Goal: Task Accomplishment & Management: Complete application form

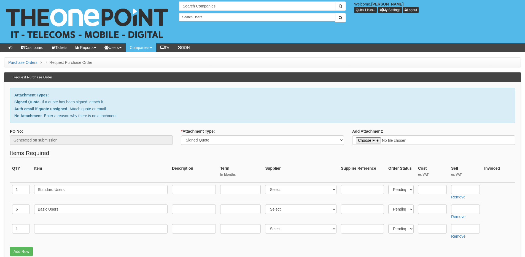
select select "Signed Quote"
click at [286, 191] on select "Select 123 REG.co.uk 1Password 3 4Gon AA Jones Electric Ltd Abzorb Access Group…" at bounding box center [300, 189] width 71 height 9
select select "72"
click at [267, 185] on select "Select 123 REG.co.uk 1Password 3 4Gon AA Jones Electric Ltd Abzorb Access Group…" at bounding box center [300, 189] width 71 height 9
click at [280, 209] on select "Select 123 REG.co.uk 1Password 3 4Gon AA Jones Electric Ltd Abzorb Access Group…" at bounding box center [300, 208] width 71 height 9
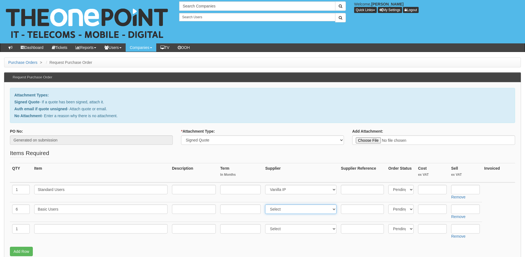
select select "72"
click at [267, 204] on select "Select 123 REG.co.uk 1Password 3 4Gon AA Jones Electric Ltd Abzorb Access Group…" at bounding box center [300, 208] width 71 height 9
click at [467, 210] on input "text" at bounding box center [466, 208] width 29 height 9
type input "7.99"
click at [464, 189] on input "text" at bounding box center [466, 189] width 29 height 9
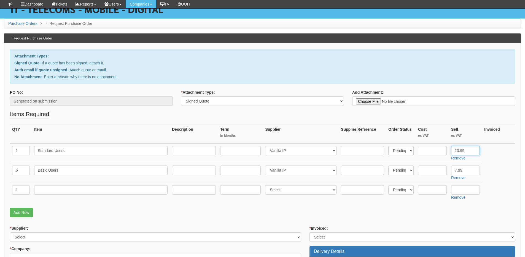
scroll to position [55, 0]
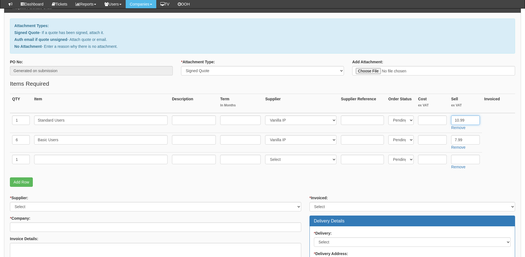
type input "10.99"
click at [48, 204] on select "Select 123 REG.co.uk 1Password 3 4Gon AA Jones Electric Ltd Abzorb Access Group…" at bounding box center [156, 206] width 292 height 9
click at [460, 168] on link "Remove" at bounding box center [459, 166] width 14 height 4
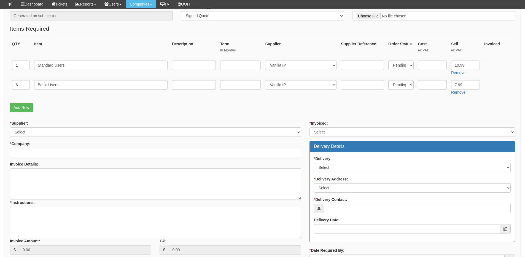
scroll to position [110, 0]
click at [238, 66] on input "text" at bounding box center [240, 64] width 41 height 9
type input "60"
click at [238, 83] on input "text" at bounding box center [240, 84] width 41 height 9
type input "60"
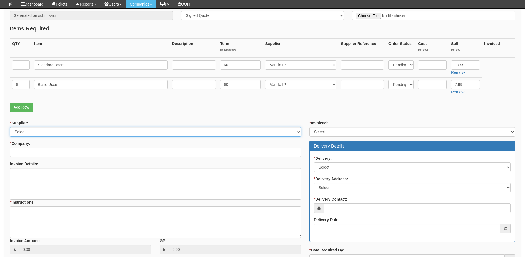
click at [32, 133] on select "Select 123 REG.co.uk 1Password 3 4Gon AA Jones Electric Ltd Abzorb Access Group…" at bounding box center [156, 131] width 292 height 9
select select "72"
click at [10, 127] on select "Select 123 REG.co.uk 1Password 3 4Gon AA Jones Electric Ltd Abzorb Access Group…" at bounding box center [156, 131] width 292 height 9
click at [29, 153] on input "* Company:" at bounding box center [156, 151] width 292 height 9
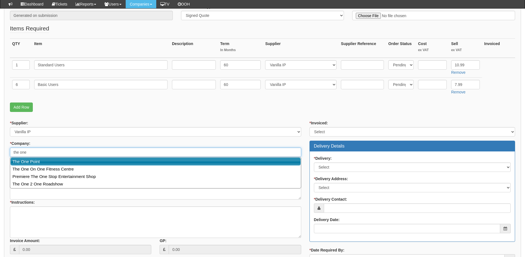
click at [34, 161] on link "The One Point" at bounding box center [155, 161] width 290 height 8
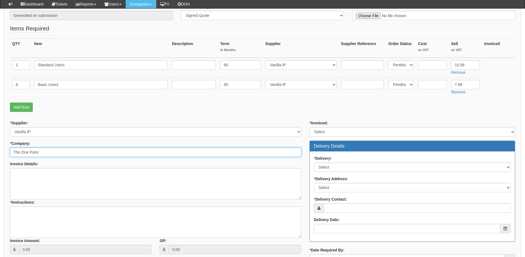
type input "The One Point"
click at [330, 132] on select "Select Yes No N/A STB (part of order)" at bounding box center [413, 131] width 206 height 9
select select "2"
click at [310, 127] on select "Select Yes No N/A STB (part of order)" at bounding box center [413, 131] width 206 height 9
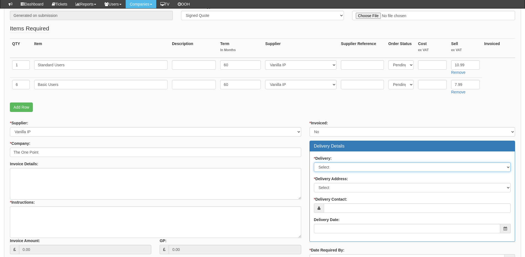
click at [334, 169] on select "Select No Not Applicable Yes" at bounding box center [412, 166] width 197 height 9
select select "3"
click at [314, 162] on select "Select No Not Applicable Yes" at bounding box center [412, 166] width 197 height 9
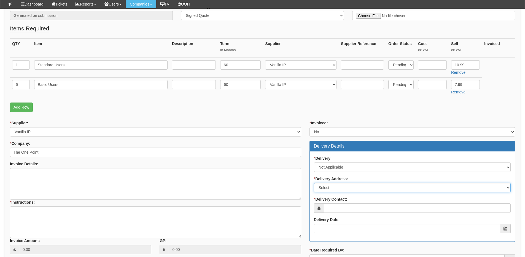
click at [333, 186] on select "Select Not Applicable Main Address - HU13 0GD The View - HU13 0GD Other" at bounding box center [412, 187] width 197 height 9
select select "N/A"
click at [314, 183] on select "Select Not Applicable Main Address - HU13 0GD The View - HU13 0GD Other" at bounding box center [412, 187] width 197 height 9
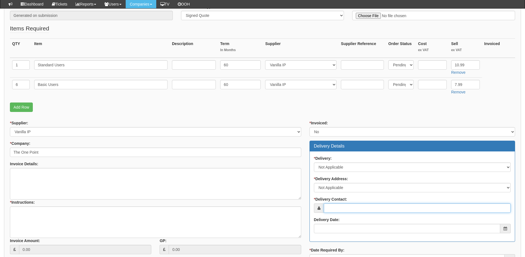
click at [335, 212] on input "* Delivery Contact:" at bounding box center [417, 207] width 187 height 9
click at [338, 207] on input "* Delivery Contact:" at bounding box center [417, 207] width 187 height 9
paste input "Emma Gallagher"
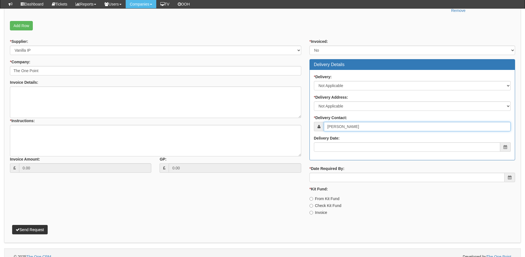
scroll to position [193, 0]
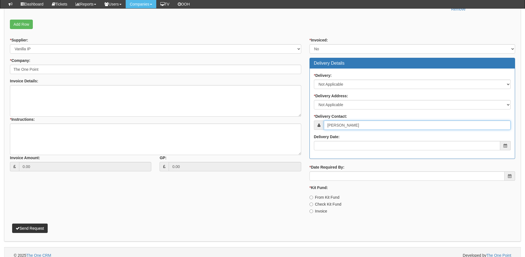
type input "Emma Gallagher"
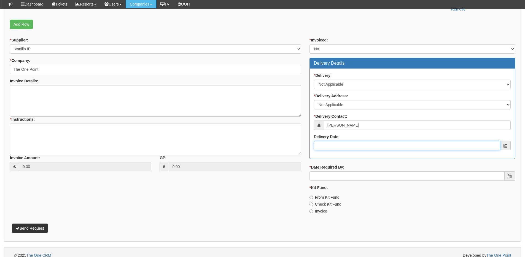
click at [343, 145] on input "Delivery Date:" at bounding box center [407, 145] width 186 height 9
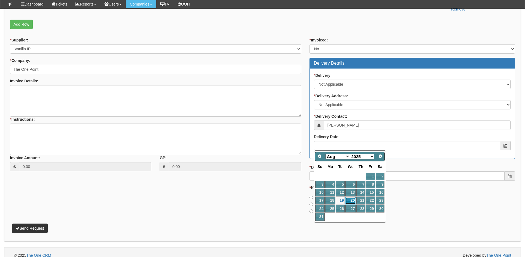
click at [352, 197] on link "20" at bounding box center [351, 200] width 10 height 7
type input "2025-08-20"
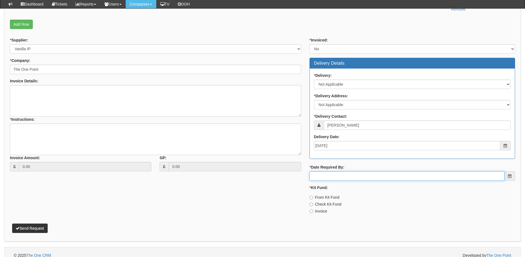
click at [347, 175] on input "* Date Required By:" at bounding box center [407, 175] width 195 height 9
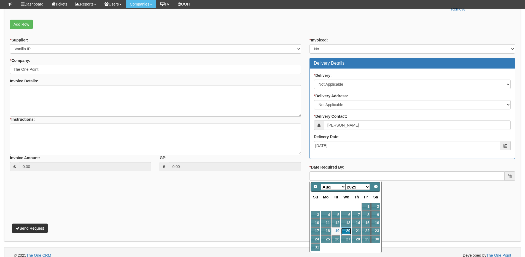
click at [348, 229] on link "20" at bounding box center [346, 230] width 10 height 7
type input "2025-08-20"
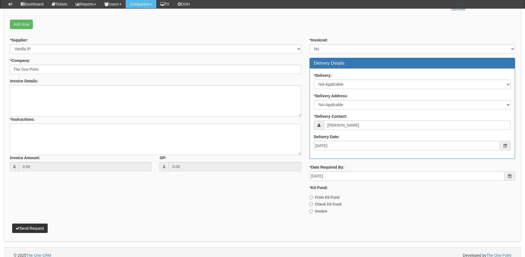
click at [322, 209] on label "Invoice" at bounding box center [319, 211] width 18 height 6
click at [313, 199] on input "Invoice" at bounding box center [312, 197] width 4 height 4
radio input "true"
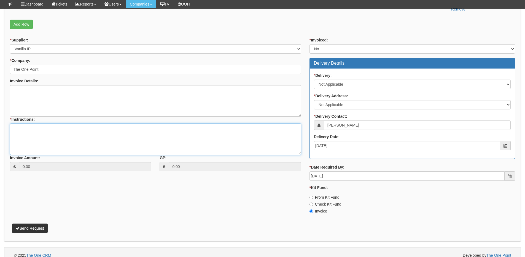
click at [105, 130] on textarea "* Instructions:" at bounding box center [156, 138] width 292 height 31
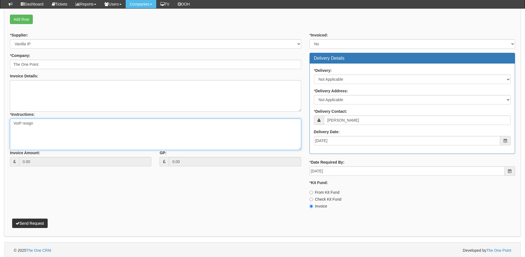
scroll to position [200, 0]
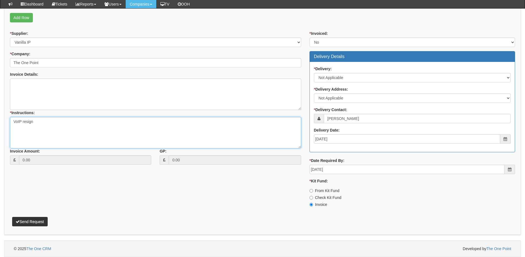
type textarea "VoIP resign"
click at [41, 220] on button "Send Request" at bounding box center [30, 221] width 36 height 9
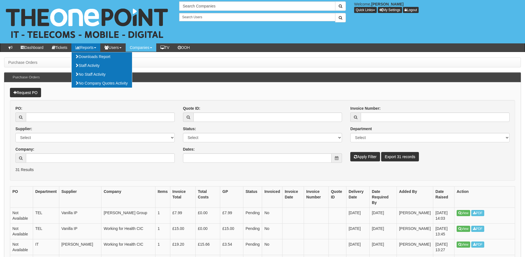
scroll to position [28, 0]
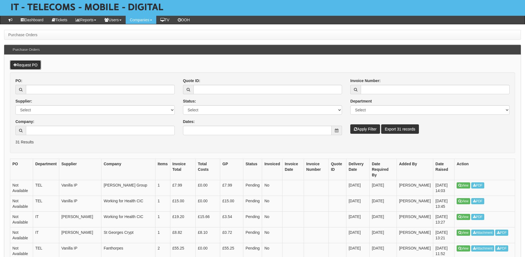
click at [20, 65] on link "Request PO" at bounding box center [25, 64] width 31 height 9
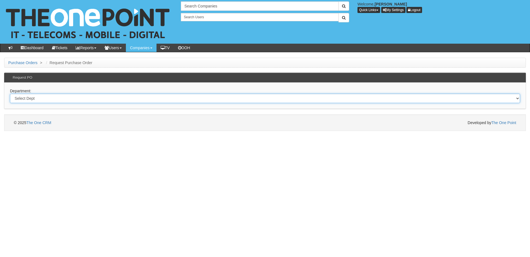
click at [58, 100] on select "Select Dept Digital Internal IT Mobiles Marketing Telecoms" at bounding box center [265, 97] width 510 height 9
select select "?pipeID=&dept=INT"
click at [10, 93] on select "Select Dept Digital Internal IT Mobiles Marketing Telecoms" at bounding box center [265, 97] width 510 height 9
click at [60, 97] on select "Select Dept Digital Internal IT Mobiles Marketing Telecoms" at bounding box center [265, 97] width 510 height 9
select select "?pipeID=&dept=IT"
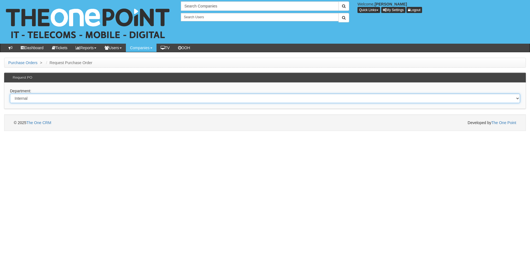
click at [10, 93] on select "Select Dept Digital Internal IT Mobiles Marketing Telecoms" at bounding box center [265, 97] width 510 height 9
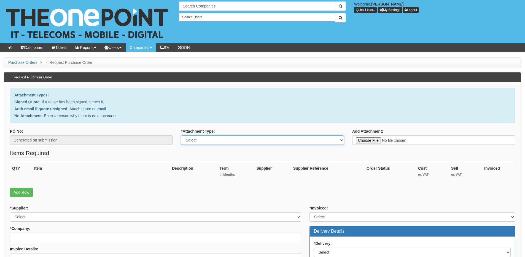
click at [192, 140] on select "Select Signed Quote Auth email with quote if unsigned No Attachment" at bounding box center [262, 139] width 163 height 9
select select "Auth email if quote unsigned"
click at [181, 135] on select "Select Signed Quote Auth email with quote if unsigned No Attachment" at bounding box center [262, 139] width 163 height 9
type input "C:\fakepath\RE_ HEY Smile Foundation - Windows 11 Pro.msg"
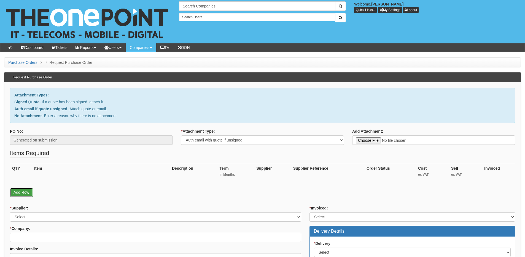
click at [23, 190] on link "Add Row" at bounding box center [21, 191] width 23 height 9
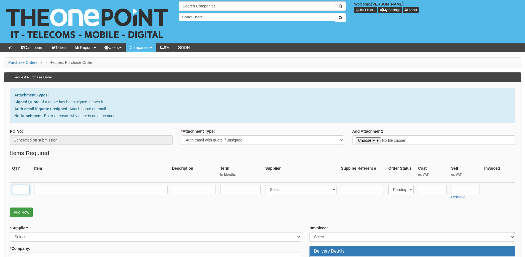
click at [23, 190] on input "text" at bounding box center [21, 189] width 18 height 9
type input "4"
click at [41, 189] on input "text" at bounding box center [100, 189] width 133 height 9
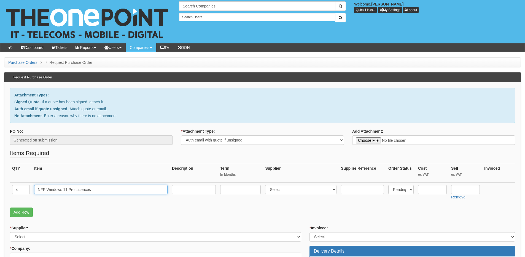
type input "NFP Windows 11 Pro Licences"
click at [248, 188] on input "text" at bounding box center [240, 189] width 41 height 9
click at [460, 189] on input "text" at bounding box center [466, 189] width 29 height 9
type input "47"
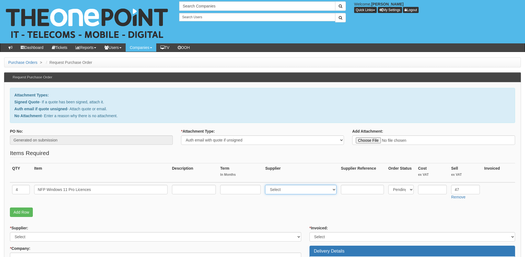
click at [276, 188] on select "Select 123 REG.co.uk 1Password 3 4Gon AA Jones Electric Ltd Abzorb Access Group…" at bounding box center [300, 189] width 71 height 9
select select "291"
click at [267, 185] on select "Select 123 REG.co.uk 1Password 3 4Gon AA Jones Electric Ltd Abzorb Access Group…" at bounding box center [300, 189] width 71 height 9
click at [430, 192] on input "text" at bounding box center [432, 189] width 29 height 9
type input "40.74"
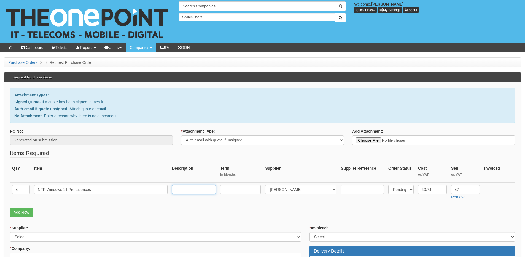
click at [183, 188] on input "text" at bounding box center [194, 189] width 44 height 9
paste input "VPN: DG7GMGF0D8H4:0003_NFP"
type input "VPN: DG7GMGF0D8H4:0003_NFP"
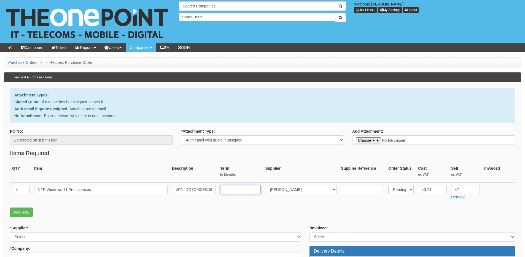
click at [230, 190] on input "text" at bounding box center [240, 189] width 41 height 9
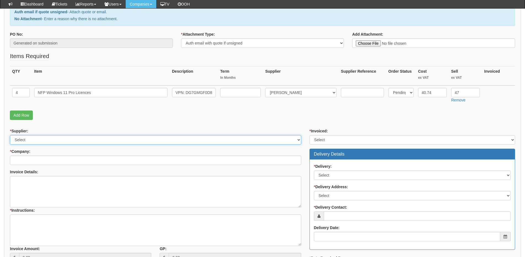
click at [63, 138] on select "Select 123 REG.co.uk 1Password 3 4Gon AA Jones Electric Ltd Abzorb Access Group…" at bounding box center [156, 139] width 292 height 9
select select "291"
click at [10, 135] on select "Select 123 REG.co.uk 1Password 3 4Gon AA Jones Electric Ltd Abzorb Access Group…" at bounding box center [156, 139] width 292 height 9
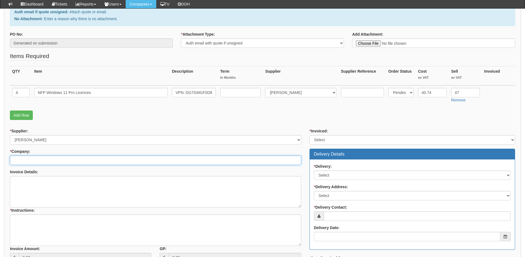
click at [54, 160] on input "* Company:" at bounding box center [156, 159] width 292 height 9
type input "i"
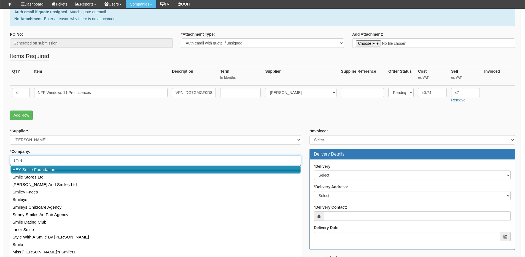
click at [54, 170] on link "HEY Smile Foundation" at bounding box center [155, 169] width 290 height 8
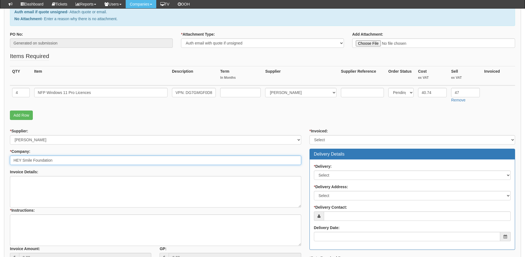
type input "HEY Smile Foundation"
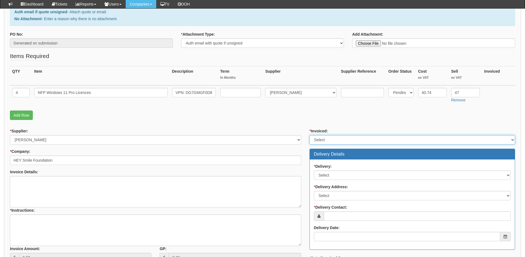
click at [331, 141] on select "Select Yes No N/A STB (part of order)" at bounding box center [413, 139] width 206 height 9
select select "2"
click at [310, 135] on select "Select Yes No N/A STB (part of order)" at bounding box center [413, 139] width 206 height 9
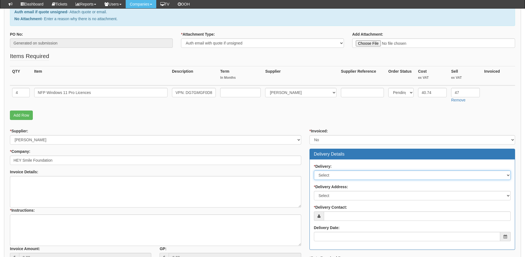
click at [328, 178] on select "Select No Not Applicable Yes" at bounding box center [412, 174] width 197 height 9
select select "3"
click at [314, 170] on select "Select No Not Applicable Yes" at bounding box center [412, 174] width 197 height 9
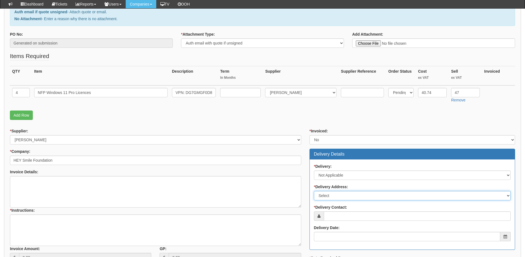
click at [328, 192] on select "Select Not Applicable Main Address - HU1 3AE Other" at bounding box center [412, 195] width 197 height 9
select select "N/A"
click at [314, 191] on select "Select Not Applicable Main Address - HU1 3AE Other" at bounding box center [412, 195] width 197 height 9
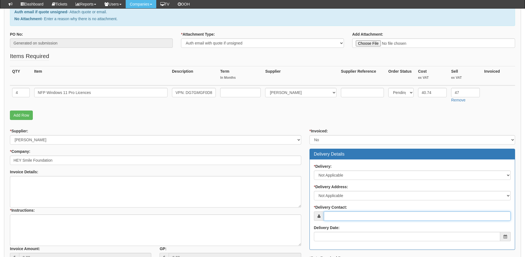
click at [331, 218] on input "* Delivery Contact:" at bounding box center [417, 215] width 187 height 9
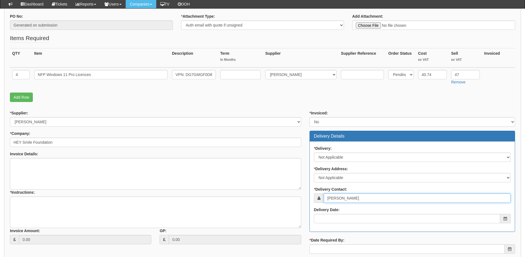
scroll to position [110, 0]
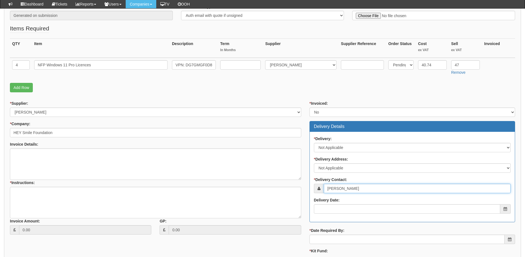
type input "Joe Courtney"
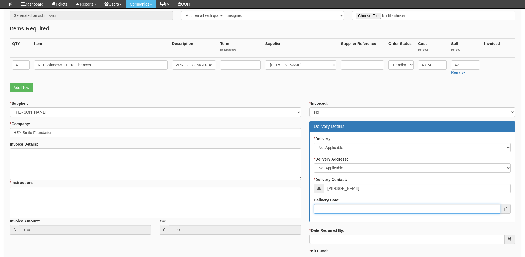
click at [338, 206] on input "Delivery Date:" at bounding box center [407, 208] width 186 height 9
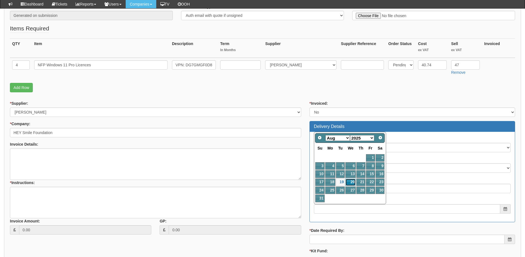
drag, startPoint x: 351, startPoint y: 181, endPoint x: 351, endPoint y: 187, distance: 5.8
click at [351, 181] on link "20" at bounding box center [351, 181] width 10 height 7
type input "2025-08-20"
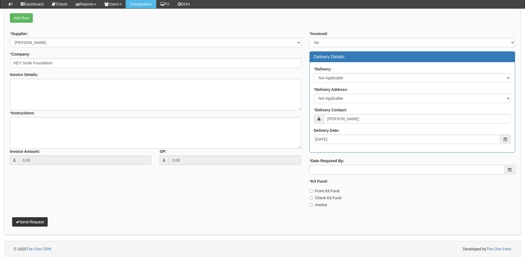
scroll to position [180, 0]
click at [351, 171] on input "* Date Required By:" at bounding box center [407, 168] width 195 height 9
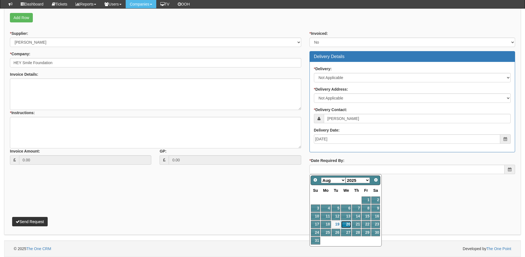
click at [346, 221] on link "20" at bounding box center [346, 223] width 10 height 7
type input "2025-08-20"
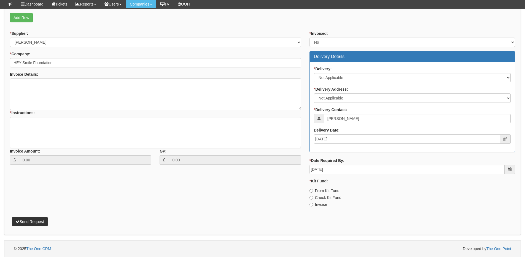
click at [320, 205] on label "Invoice" at bounding box center [319, 204] width 18 height 6
click at [313, 192] on input "Invoice" at bounding box center [312, 191] width 4 height 4
radio input "true"
click at [66, 132] on textarea "* Instructions:" at bounding box center [156, 132] width 292 height 31
paste textarea "be aware once it has provisioned you need a ticket to our support team to acces…"
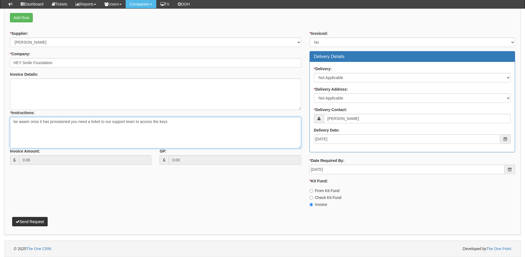
type textarea "be aware once it has provisioned you need a ticket to our support team to acces…"
click at [38, 221] on button "Send Request" at bounding box center [30, 221] width 36 height 9
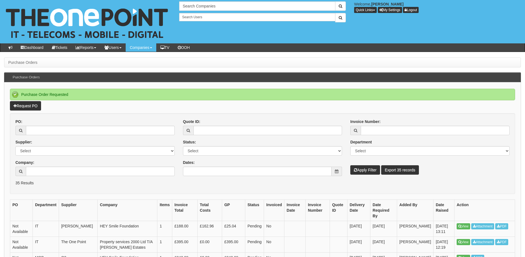
drag, startPoint x: 462, startPoint y: 217, endPoint x: 487, endPoint y: 198, distance: 30.9
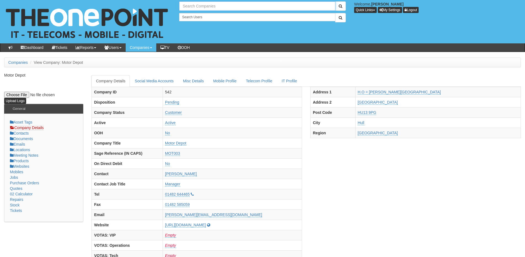
click at [192, 7] on input "text" at bounding box center [257, 5] width 156 height 9
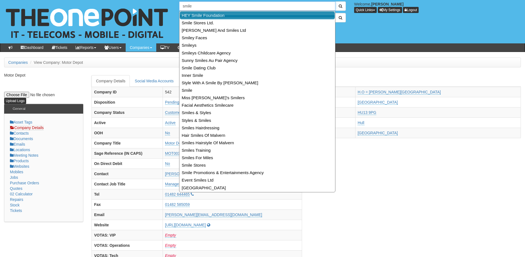
click at [195, 12] on link "HEY Smile Foundation" at bounding box center [257, 15] width 155 height 8
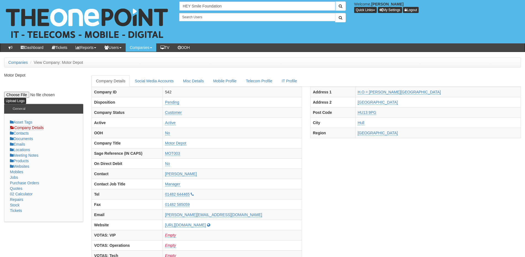
type input "HEY Smile Foundation"
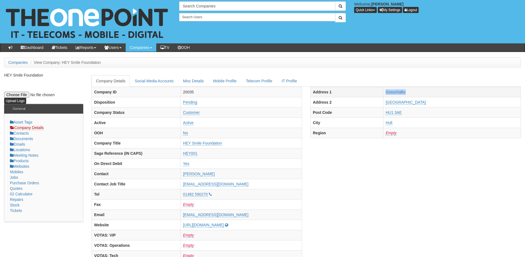
drag, startPoint x: 410, startPoint y: 90, endPoint x: 439, endPoint y: 95, distance: 28.8
click at [439, 95] on tr "Address 1 Gosschalks" at bounding box center [416, 92] width 210 height 10
copy tr "Gosschalks"
drag, startPoint x: 407, startPoint y: 102, endPoint x: 440, endPoint y: 103, distance: 33.1
click at [440, 103] on tr "Address [STREET_ADDRESS]" at bounding box center [416, 102] width 210 height 10
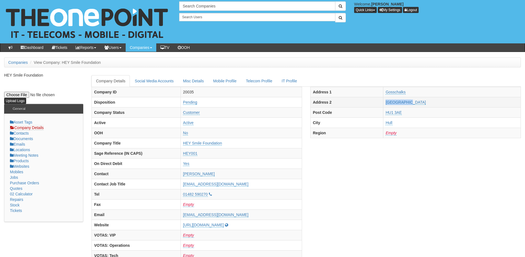
copy tr "[GEOGRAPHIC_DATA]"
drag, startPoint x: 412, startPoint y: 109, endPoint x: 450, endPoint y: 111, distance: 38.9
click at [450, 111] on tr "Post Code HU1 3AE" at bounding box center [416, 112] width 210 height 10
copy tr "HU1 3AE"
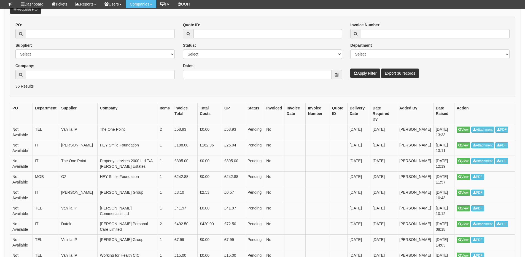
scroll to position [83, 0]
click at [31, 10] on link "Request PO" at bounding box center [25, 8] width 31 height 9
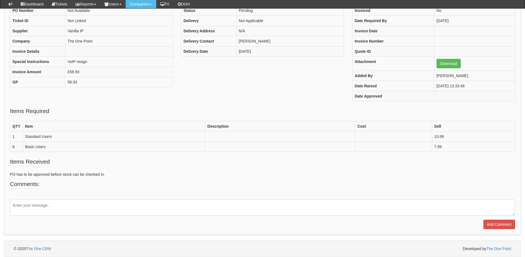
scroll to position [68, 0]
click at [71, 204] on textarea at bounding box center [263, 207] width 506 height 16
type textarea "Please reject this PO"
click at [505, 222] on input "Add Comment" at bounding box center [500, 224] width 32 height 9
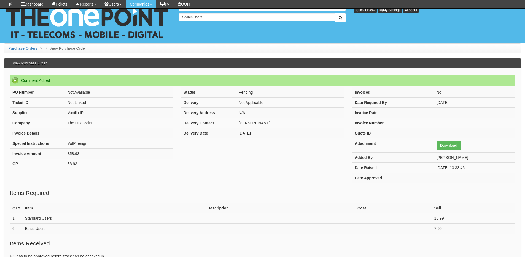
scroll to position [106, 0]
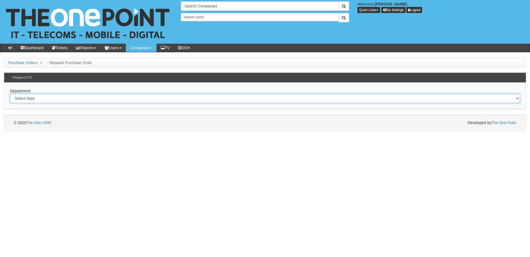
drag, startPoint x: 70, startPoint y: 94, endPoint x: 69, endPoint y: 98, distance: 4.4
click at [70, 94] on select "Select Dept Digital Internal IT Mobiles Marketing Telecoms" at bounding box center [265, 97] width 510 height 9
select select "?pipeID=&dept=TEL"
click at [10, 93] on select "Select Dept Digital Internal IT Mobiles Marketing Telecoms" at bounding box center [265, 97] width 510 height 9
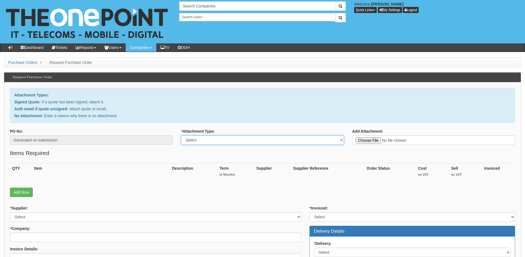
click at [205, 141] on select "Select Signed Quote Auth email with quote if unsigned No Attachment" at bounding box center [262, 139] width 163 height 9
select select "Signed Quote"
click at [181, 135] on select "Select Signed Quote Auth email with quote if unsigned No Attachment" at bounding box center [262, 139] width 163 height 9
type input "C:\fakepath\Roy Peters Estates Chesterfield - VOIP (1) (2).pdf"
click at [236, 140] on select "Select Signed Quote Auth email with quote if unsigned No Attachment" at bounding box center [262, 139] width 163 height 9
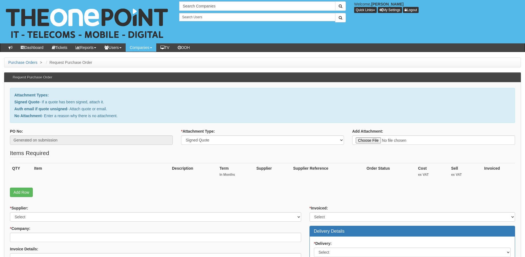
drag, startPoint x: 98, startPoint y: 179, endPoint x: 47, endPoint y: 183, distance: 50.9
click at [98, 179] on th "Item" at bounding box center [101, 172] width 138 height 19
click at [22, 194] on link "Add Row" at bounding box center [21, 191] width 23 height 9
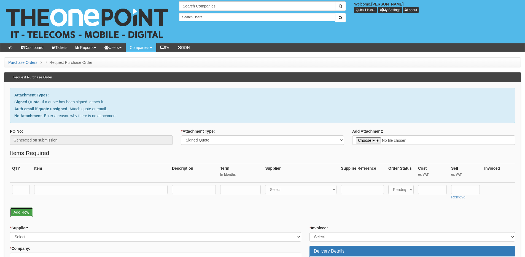
click at [20, 209] on link "Add Row" at bounding box center [21, 211] width 23 height 9
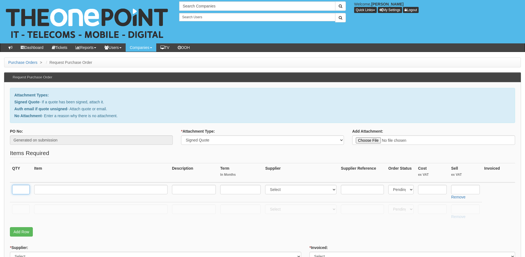
click at [16, 192] on input "text" at bounding box center [21, 189] width 18 height 9
type input "1"
click at [17, 205] on input "text" at bounding box center [21, 208] width 18 height 9
type input "6"
click at [64, 190] on input "text" at bounding box center [100, 189] width 133 height 9
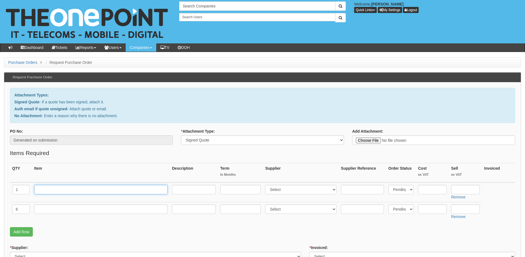
click at [48, 190] on input "text" at bounding box center [100, 189] width 133 height 9
paste input "Standard User"
type input "Standard User"
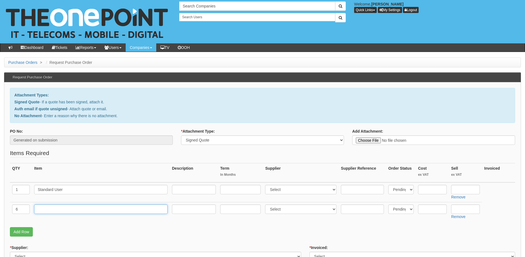
click at [113, 210] on input "text" at bounding box center [100, 208] width 133 height 9
paste input "Basic User"
type input "Basic User"
click at [232, 188] on input "text" at bounding box center [240, 189] width 41 height 9
type input "60"
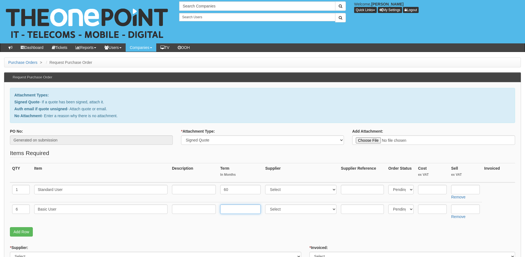
click at [236, 209] on input "text" at bounding box center [240, 208] width 41 height 9
type input "60"
click at [273, 189] on select "Select 123 [DOMAIN_NAME] 1Password 3 4Gon [PERSON_NAME] Electric Ltd Abzorb Acc…" at bounding box center [300, 189] width 71 height 9
select select "72"
click at [267, 185] on select "Select 123 [DOMAIN_NAME] 1Password 3 4Gon [PERSON_NAME] Electric Ltd Abzorb Acc…" at bounding box center [300, 189] width 71 height 9
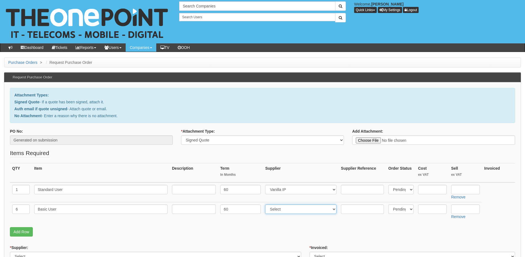
click at [279, 207] on select "Select 123 [DOMAIN_NAME] 1Password 3 4Gon [PERSON_NAME] Electric Ltd Abzorb Acc…" at bounding box center [300, 208] width 71 height 9
select select "72"
click at [267, 204] on select "Select 123 [DOMAIN_NAME] 1Password 3 4Gon [PERSON_NAME] Electric Ltd Abzorb Acc…" at bounding box center [300, 208] width 71 height 9
click at [456, 192] on input "text" at bounding box center [466, 189] width 29 height 9
type input "10.99"
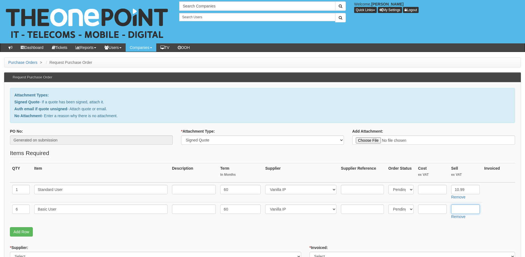
click at [462, 209] on input "text" at bounding box center [466, 208] width 29 height 9
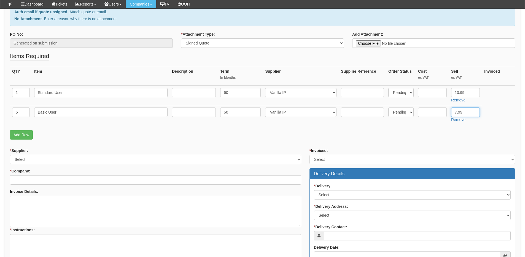
type input "7.99"
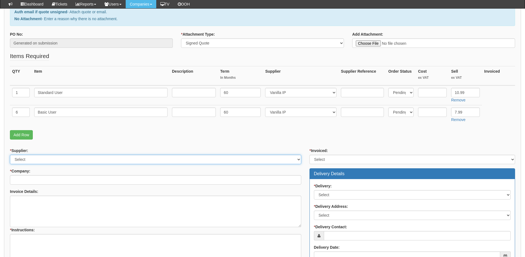
click at [32, 161] on select "Select 123 REG.co.uk 1Password 3 4Gon AA Jones Electric Ltd Abzorb Access Group…" at bounding box center [156, 158] width 292 height 9
select select "72"
click at [10, 154] on select "Select 123 REG.co.uk 1Password 3 4Gon AA Jones Electric Ltd Abzorb Access Group…" at bounding box center [156, 158] width 292 height 9
click at [29, 179] on input "* Company:" at bounding box center [156, 179] width 292 height 9
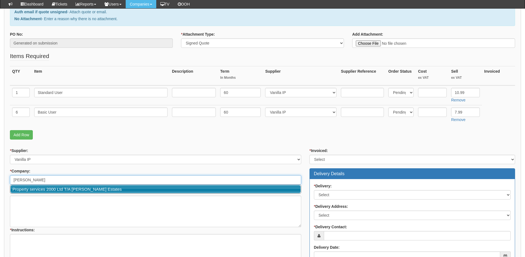
click at [31, 186] on link "Property services 2000 Ltd T/A Roy Peters Estates" at bounding box center [155, 189] width 290 height 8
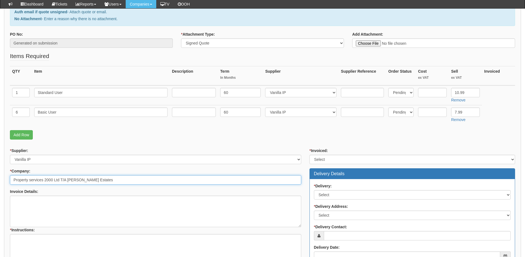
type input "Property services 2000 Ltd T/A Roy Peters Estates"
click at [323, 157] on select "Select Yes No N/A STB (part of order)" at bounding box center [413, 158] width 206 height 9
select select "2"
click at [310, 154] on select "Select Yes No N/A STB (part of order)" at bounding box center [413, 158] width 206 height 9
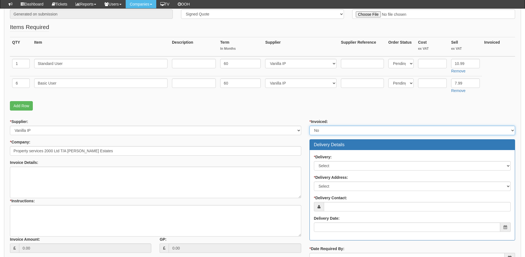
scroll to position [165, 0]
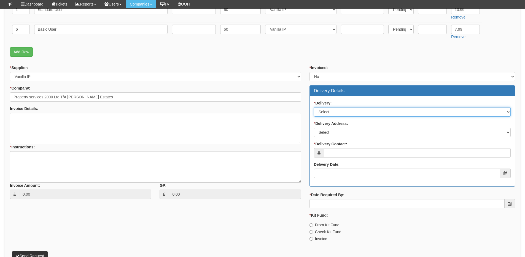
click at [332, 112] on select "Select No Not Applicable Yes" at bounding box center [412, 111] width 197 height 9
select select "3"
click at [314, 107] on select "Select No Not Applicable Yes" at bounding box center [412, 111] width 197 height 9
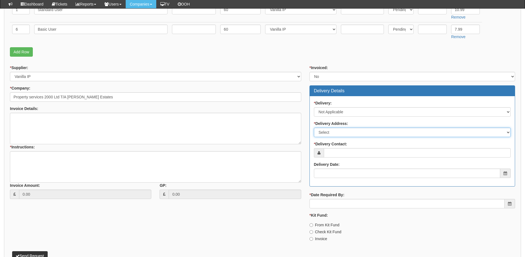
click at [332, 136] on select "Select Not Applicable Main Address - S40 1RQ Other" at bounding box center [412, 131] width 197 height 9
select select "N/A"
click at [314, 127] on select "Select Not Applicable Main Address - S40 1RQ Other" at bounding box center [412, 131] width 197 height 9
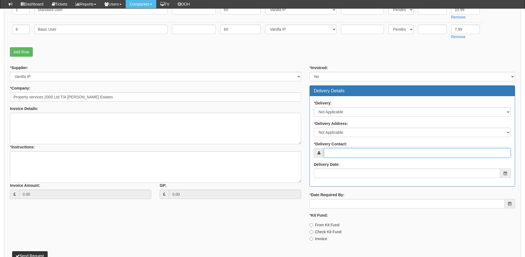
click at [334, 153] on input "* Delivery Contact:" at bounding box center [417, 152] width 187 height 9
click at [340, 152] on input "* Delivery Contact:" at bounding box center [417, 152] width 187 height 9
paste input "Emma Gallagher"
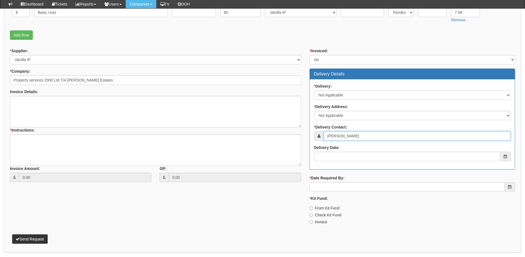
scroll to position [200, 0]
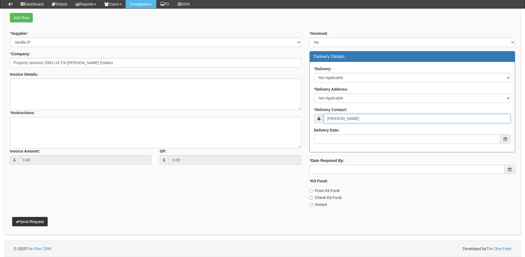
type input "Emma Gallagher"
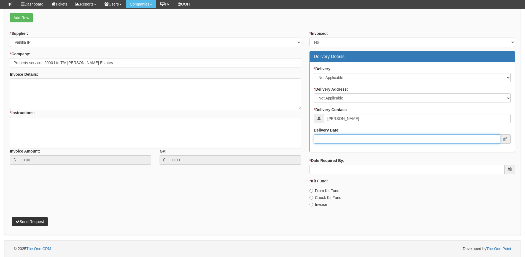
click at [339, 140] on input "Delivery Date:" at bounding box center [407, 138] width 186 height 9
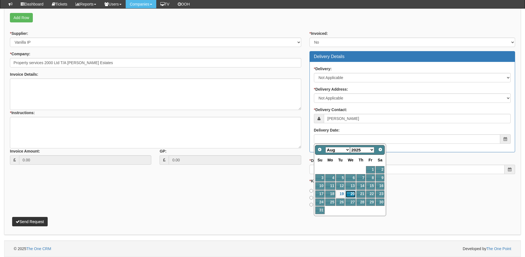
click at [349, 192] on link "20" at bounding box center [351, 193] width 10 height 7
type input "[DATE]"
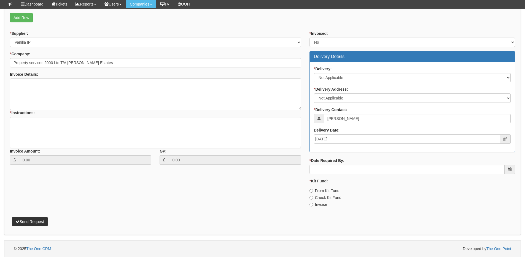
click at [342, 174] on div "* Invoiced: Select Yes No N/A STB (part of order) Delivery Details * Delivery: …" at bounding box center [413, 121] width 214 height 181
click at [341, 170] on input "* Date Required By:" at bounding box center [407, 168] width 195 height 9
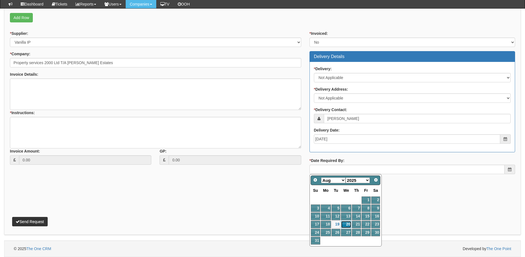
click at [346, 221] on link "20" at bounding box center [346, 223] width 10 height 7
type input "2025-08-20"
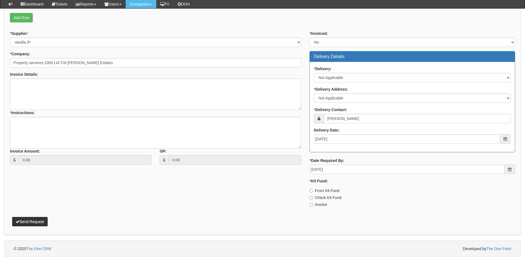
click at [317, 204] on label "Invoice" at bounding box center [319, 204] width 18 height 6
click at [313, 192] on input "Invoice" at bounding box center [312, 191] width 4 height 4
radio input "true"
click at [74, 130] on textarea "* Instructions:" at bounding box center [156, 132] width 292 height 31
type textarea "VoIP resign"
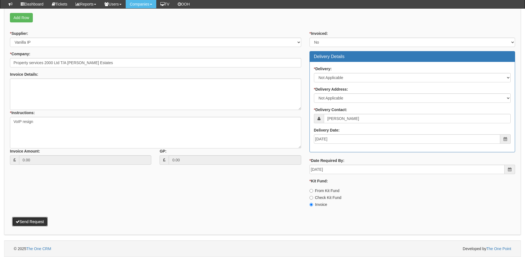
click at [39, 223] on button "Send Request" at bounding box center [30, 221] width 36 height 9
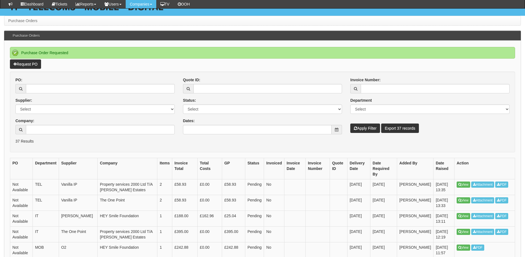
scroll to position [83, 0]
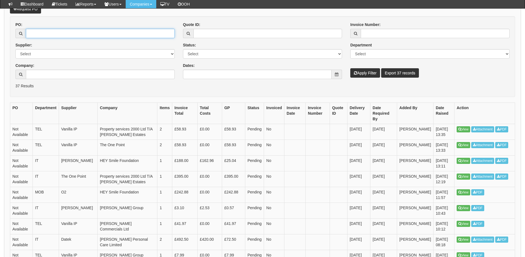
drag, startPoint x: 42, startPoint y: 32, endPoint x: 47, endPoint y: 33, distance: 5.2
click at [42, 32] on input "PO:" at bounding box center [100, 33] width 149 height 9
paste input "19298"
type input "19298"
click at [370, 70] on button "Apply Filter" at bounding box center [366, 72] width 30 height 9
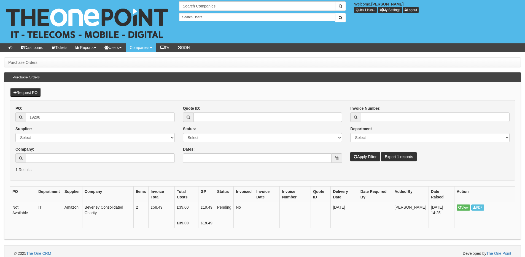
click at [30, 96] on link "Request PO" at bounding box center [25, 92] width 31 height 9
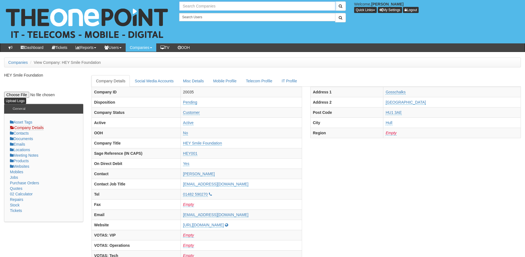
click at [196, 5] on input "text" at bounding box center [257, 5] width 156 height 9
click at [195, 15] on link "Hako Machines Ltd" at bounding box center [257, 15] width 155 height 8
type input "Hako Machines Ltd"
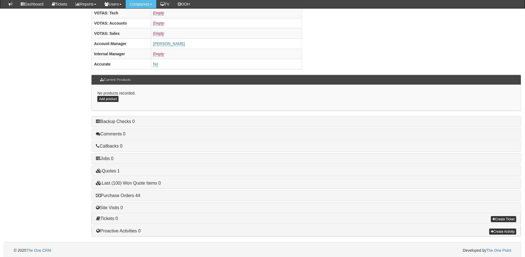
scroll to position [230, 0]
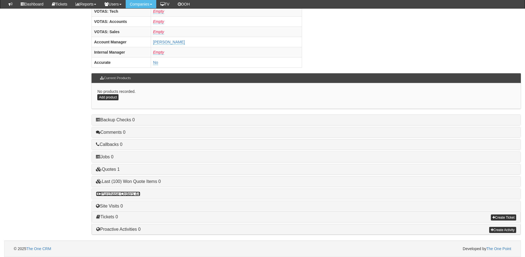
click at [132, 195] on link "Purchase Orders 44" at bounding box center [118, 193] width 44 height 5
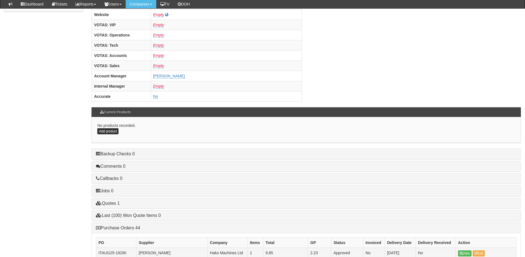
scroll to position [175, 0]
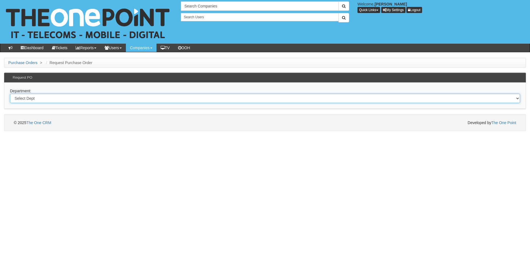
click at [76, 98] on select "Select Dept Digital Internal IT Mobiles Marketing Telecoms" at bounding box center [265, 97] width 510 height 9
select select "?pipeID=&dept=MOB"
click at [10, 93] on select "Select Dept Digital Internal IT Mobiles Marketing Telecoms" at bounding box center [265, 97] width 510 height 9
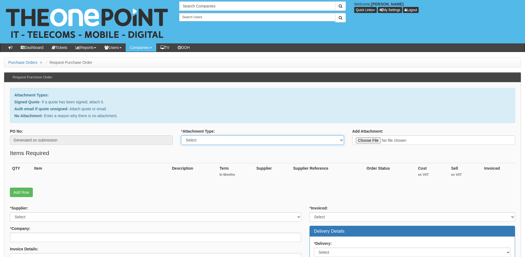
drag, startPoint x: 0, startPoint y: 0, endPoint x: 214, endPoint y: 139, distance: 254.8
click at [214, 139] on select "Select Signed Quote Auth email with quote if unsigned No Attachment" at bounding box center [262, 139] width 163 height 9
select select "Auth email if quote unsigned"
click at [181, 135] on select "Select Signed Quote Auth email with quote if unsigned No Attachment" at bounding box center [262, 139] width 163 height 9
type input "C:\fakepath\RE_ 2x New Sims_ (1).msg"
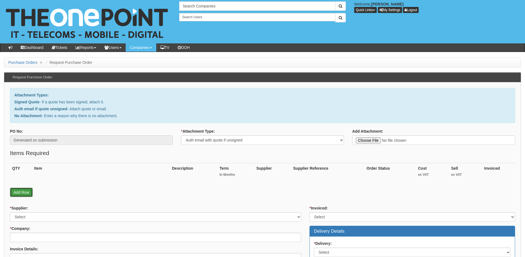
click at [21, 191] on link "Add Row" at bounding box center [21, 191] width 23 height 9
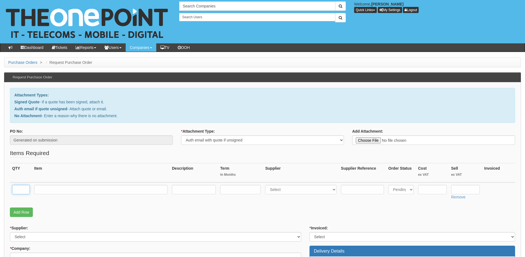
click at [21, 188] on input "text" at bounding box center [21, 189] width 18 height 9
type input "2"
click at [49, 188] on input "text" at bounding box center [100, 189] width 133 height 9
type input "Simo Unlimited"
click at [235, 193] on input "text" at bounding box center [240, 189] width 41 height 9
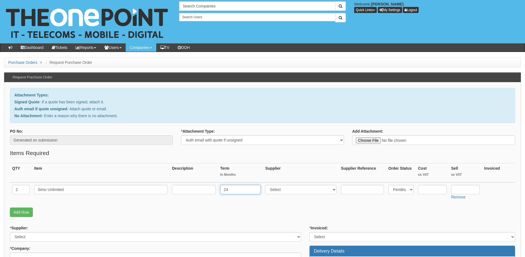
type input "24"
click at [194, 188] on input "text" at bounding box center [194, 189] width 44 height 9
type input "£20 p/m"
click at [282, 190] on select "Select 123 [DOMAIN_NAME] 1Password 3 4Gon [PERSON_NAME] Electric Ltd Abzorb Acc…" at bounding box center [300, 189] width 71 height 9
select select "54"
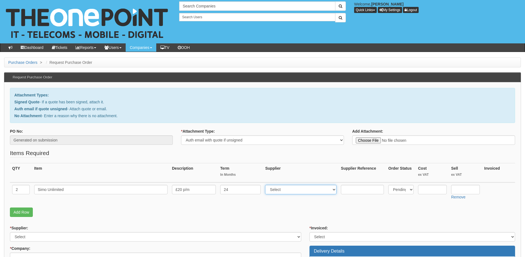
click at [267, 185] on select "Select 123 [DOMAIN_NAME] 1Password 3 4Gon [PERSON_NAME] Electric Ltd Abzorb Acc…" at bounding box center [300, 189] width 71 height 9
click at [457, 190] on input "text" at bounding box center [466, 189] width 29 height 9
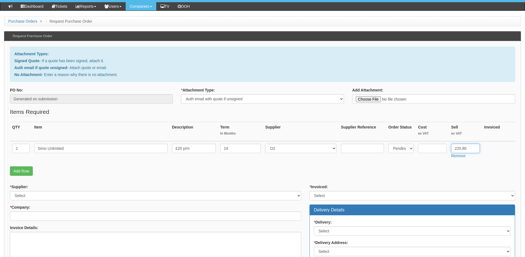
scroll to position [83, 0]
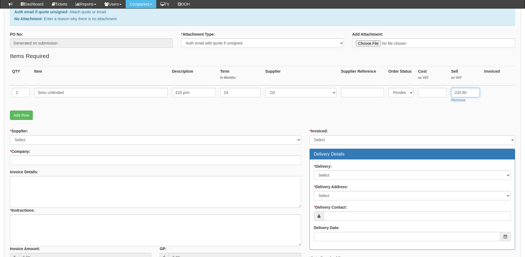
type input "220.80"
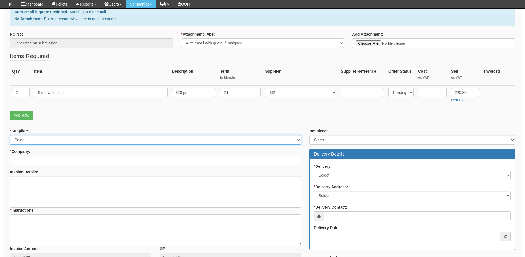
click at [75, 140] on select "Select 123 REG.co.uk 1Password 3 4Gon AA Jones Electric Ltd Abzorb Access Group…" at bounding box center [156, 139] width 292 height 9
select select "54"
click at [10, 135] on select "Select 123 REG.co.uk 1Password 3 4Gon AA Jones Electric Ltd Abzorb Access Group…" at bounding box center [156, 139] width 292 height 9
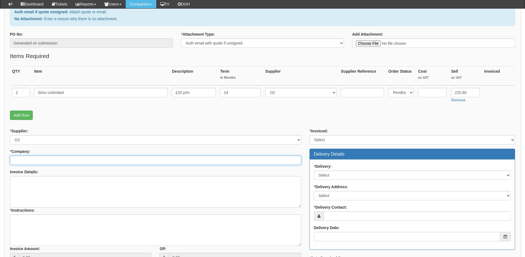
click at [64, 161] on input "* Company:" at bounding box center [156, 159] width 292 height 9
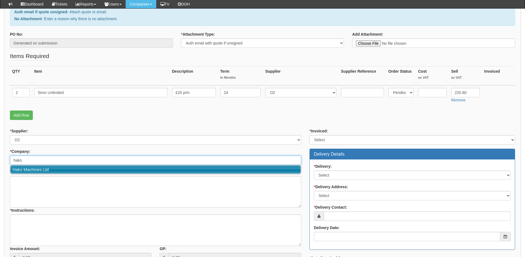
click at [62, 168] on link "Hako Machines Ltd" at bounding box center [155, 169] width 290 height 8
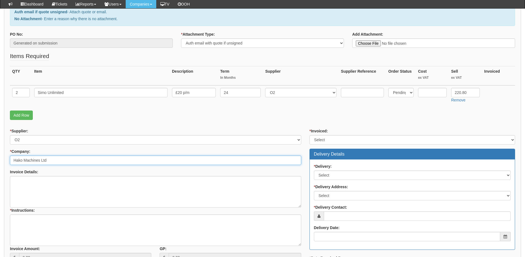
type input "Hako Machines Ltd"
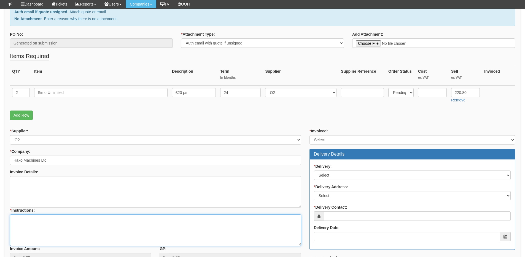
click at [33, 227] on textarea "* Instructions:" at bounding box center [156, 229] width 292 height 31
type textarea "2x new connections"
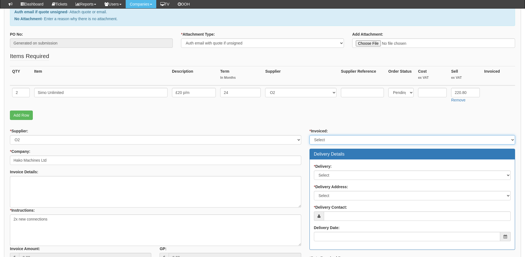
click at [326, 141] on select "Select Yes No N/A STB (part of order)" at bounding box center [413, 139] width 206 height 9
select select "2"
click at [310, 135] on select "Select Yes No N/A STB (part of order)" at bounding box center [413, 139] width 206 height 9
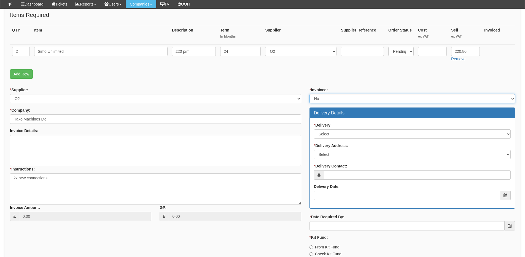
scroll to position [165, 0]
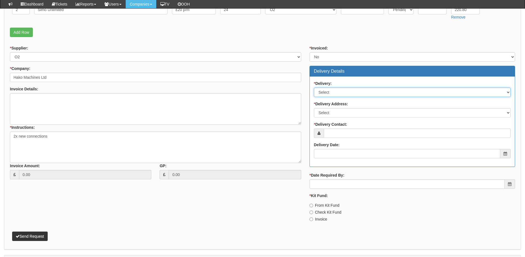
drag, startPoint x: 330, startPoint y: 89, endPoint x: 331, endPoint y: 95, distance: 5.9
click at [330, 89] on select "Select No Not Applicable Yes" at bounding box center [412, 91] width 197 height 9
select select "1"
click at [314, 87] on select "Select No Not Applicable Yes" at bounding box center [412, 91] width 197 height 9
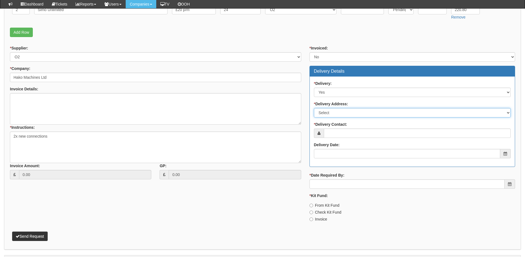
click at [327, 111] on select "Select Not Applicable Main Address - NN67UD Other" at bounding box center [412, 112] width 197 height 9
select select "company_main_address"
click at [314, 108] on select "Select Not Applicable Main Address - NN67UD Other" at bounding box center [412, 112] width 197 height 9
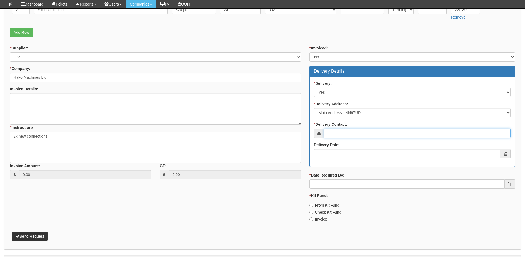
click at [330, 132] on input "* Delivery Contact:" at bounding box center [417, 132] width 187 height 9
type input "Elliott Morgan"
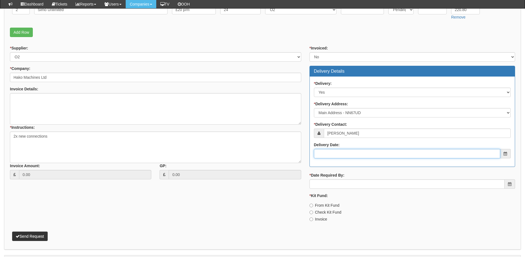
click at [352, 156] on input "Delivery Date:" at bounding box center [407, 153] width 186 height 9
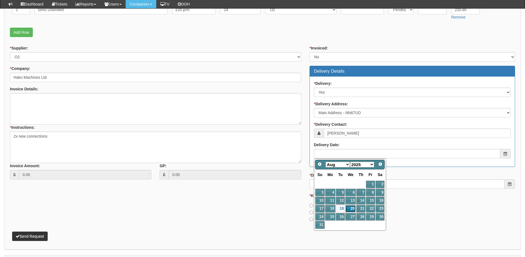
click at [351, 210] on link "20" at bounding box center [351, 208] width 10 height 7
type input "2025-08-20"
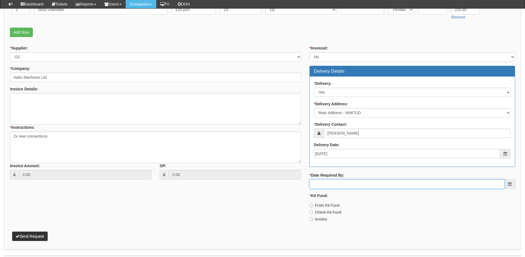
click at [343, 187] on input "* Date Required By:" at bounding box center [407, 183] width 195 height 9
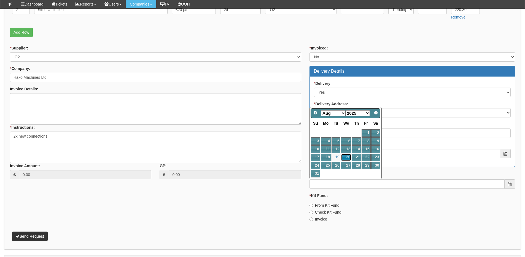
click at [344, 157] on link "20" at bounding box center [346, 156] width 10 height 7
type input "2025-08-20"
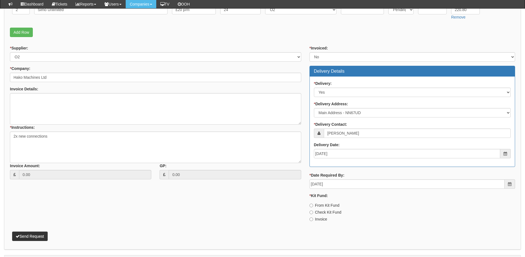
click at [316, 218] on label "Invoice" at bounding box center [319, 219] width 18 height 6
click at [313, 207] on input "Invoice" at bounding box center [312, 205] width 4 height 4
radio input "true"
click at [34, 233] on button "Send Request" at bounding box center [30, 235] width 36 height 9
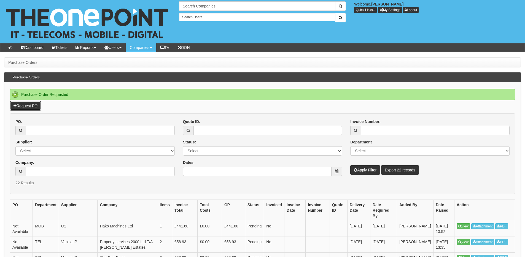
click at [36, 106] on link "Request PO" at bounding box center [25, 105] width 31 height 9
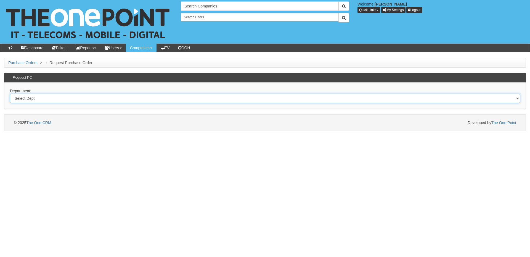
click at [54, 102] on select "Select Dept Digital Internal IT Mobiles Marketing Telecoms" at bounding box center [265, 97] width 510 height 9
select select "?pipeID=&dept=MOB"
click at [10, 93] on select "Select Dept Digital Internal IT Mobiles Marketing Telecoms" at bounding box center [265, 97] width 510 height 9
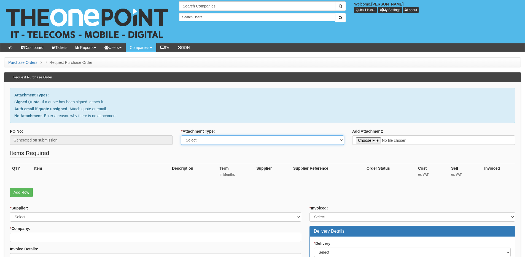
click at [226, 141] on select "Select Signed Quote Auth email with quote if unsigned No Attachment" at bounding box center [262, 139] width 163 height 9
select select "Auth email if quote unsigned"
click at [181, 135] on select "Select Signed Quote Auth email with quote if unsigned No Attachment" at bounding box center [262, 139] width 163 height 9
type input "C:\fakepath\RE_ 2x New Sims_ (3).msg"
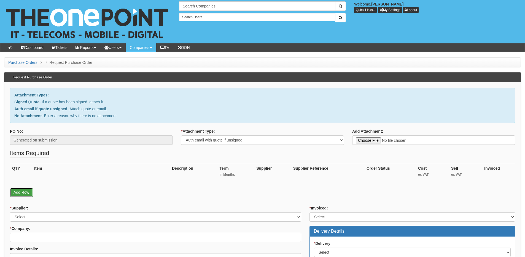
click at [23, 191] on link "Add Row" at bounding box center [21, 191] width 23 height 9
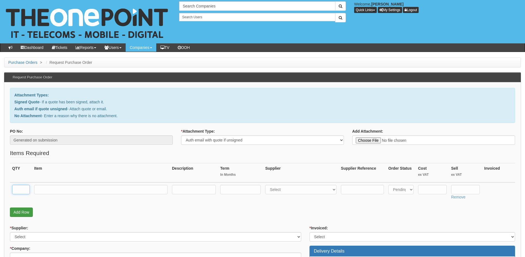
click at [23, 191] on input "text" at bounding box center [21, 189] width 18 height 9
type input "2"
click at [59, 189] on input "text" at bounding box center [100, 189] width 133 height 9
type input "Unlimited Simo"
click at [235, 190] on input "text" at bounding box center [240, 189] width 41 height 9
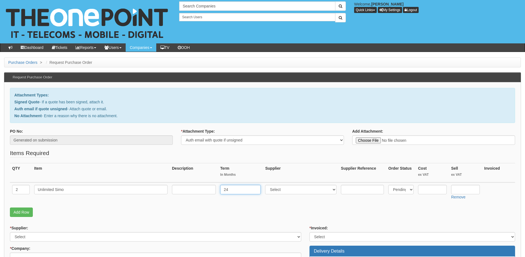
type input "24"
click at [193, 189] on input "text" at bounding box center [194, 189] width 44 height 9
type input "£20 p/m"
click at [293, 191] on select "Select 123 [DOMAIN_NAME] 1Password 3 4Gon [PERSON_NAME] Electric Ltd Abzorb Acc…" at bounding box center [300, 189] width 71 height 9
select select "54"
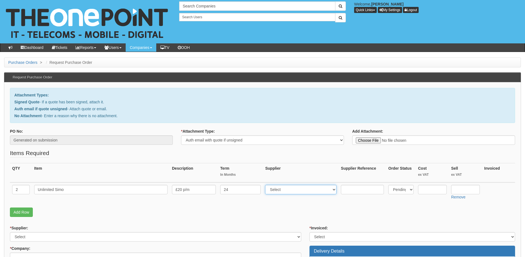
click at [267, 185] on select "Select 123 [DOMAIN_NAME] 1Password 3 4Gon [PERSON_NAME] Electric Ltd Abzorb Acc…" at bounding box center [300, 189] width 71 height 9
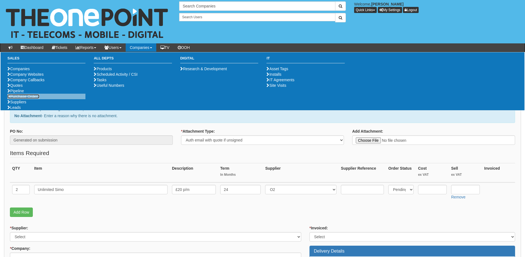
click at [23, 98] on link "Purchase Orders" at bounding box center [23, 96] width 32 height 4
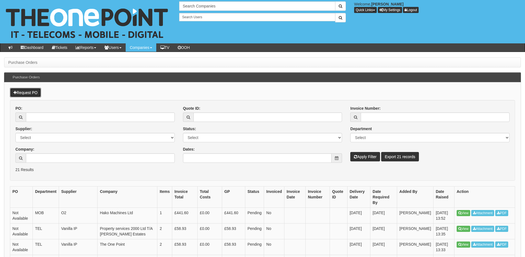
click at [32, 93] on link "Request PO" at bounding box center [25, 92] width 31 height 9
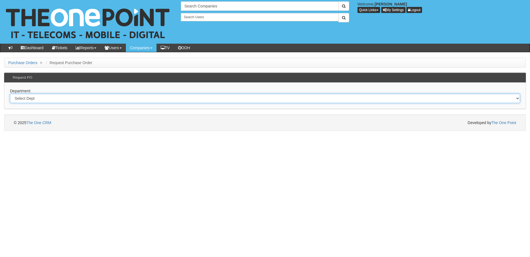
click at [95, 99] on select "Select Dept Digital Internal IT Mobiles Marketing Telecoms" at bounding box center [265, 97] width 510 height 9
select select "?pipeID=&dept=IT"
click at [10, 93] on select "Select Dept Digital Internal IT Mobiles Marketing Telecoms" at bounding box center [265, 97] width 510 height 9
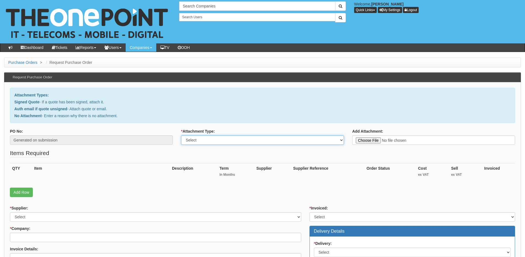
click at [209, 139] on select "Select Signed Quote Auth email with quote if unsigned No Attachment" at bounding box center [262, 139] width 163 height 9
select select "Auth email if quote unsigned"
click at [181, 135] on select "Select Signed Quote Auth email with quote if unsigned No Attachment" at bounding box center [262, 139] width 163 height 9
type input "C:\fakepath\Re_ Email Licence (1).msg"
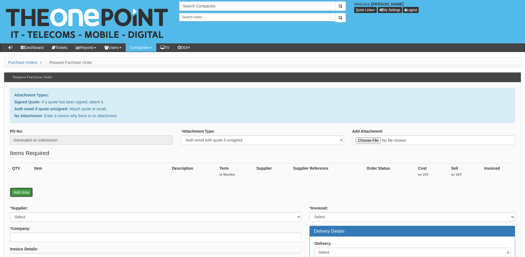
click at [28, 191] on link "Add Row" at bounding box center [21, 191] width 23 height 9
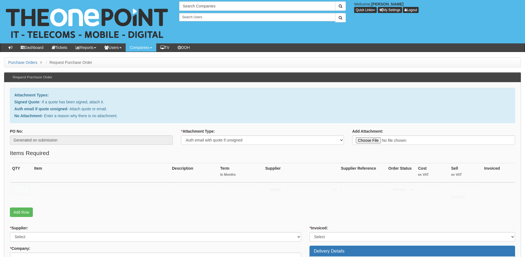
click at [27, 189] on input "text" at bounding box center [21, 189] width 18 height 9
type input "1"
click at [53, 189] on input "text" at bounding box center [100, 189] width 133 height 9
paste input "Acrobat Pro for teams"
type input "Acrobat Pro for teams"
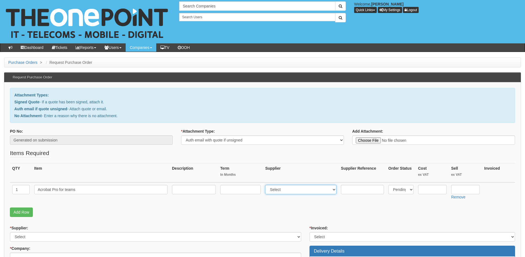
click at [285, 191] on select "Select 123 REG.co.uk 1Password 3 4Gon AA Jones Electric Ltd Abzorb Access Group…" at bounding box center [300, 189] width 71 height 9
select select "291"
click at [267, 185] on select "Select 123 REG.co.uk 1Password 3 4Gon AA Jones Electric Ltd Abzorb Access Group…" at bounding box center [300, 189] width 71 height 9
click at [468, 189] on input "text" at bounding box center [466, 189] width 29 height 9
type input "243"
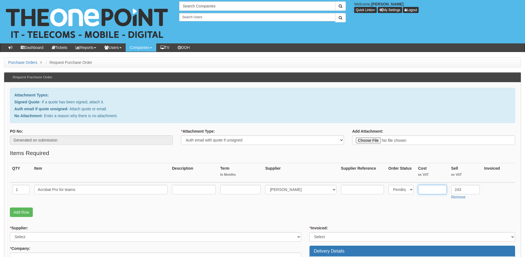
click at [428, 193] on input "text" at bounding box center [432, 189] width 29 height 9
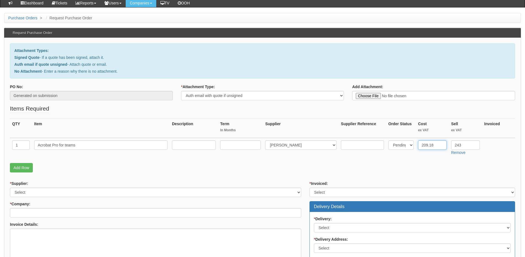
scroll to position [83, 0]
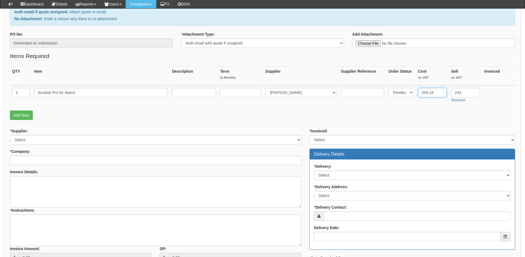
type input "209.18"
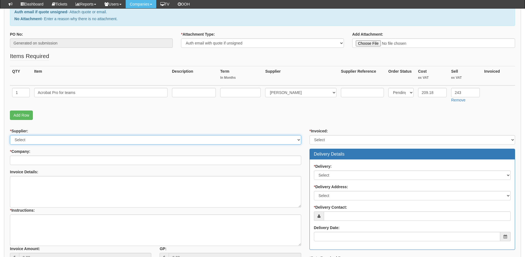
click at [41, 140] on select "Select 123 [DOMAIN_NAME] 1Password 3 4Gon [PERSON_NAME] Electric Ltd Abzorb Acc…" at bounding box center [156, 139] width 292 height 9
select select "291"
click at [10, 135] on select "Select 123 [DOMAIN_NAME] 1Password 3 4Gon [PERSON_NAME] Electric Ltd Abzorb Acc…" at bounding box center [156, 139] width 292 height 9
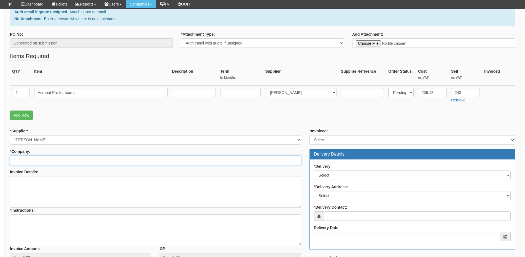
click at [43, 157] on input "* Company:" at bounding box center [156, 159] width 292 height 9
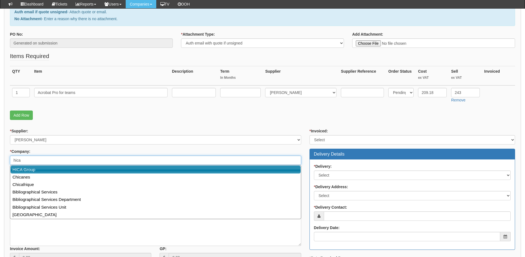
click at [45, 166] on link "HICA Group" at bounding box center [155, 169] width 290 height 8
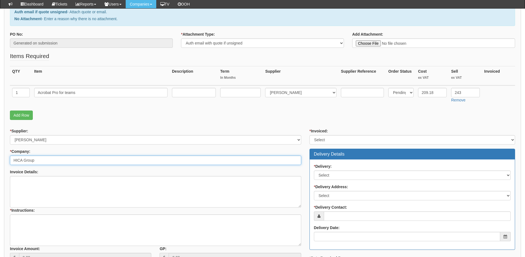
type input "HICA Group"
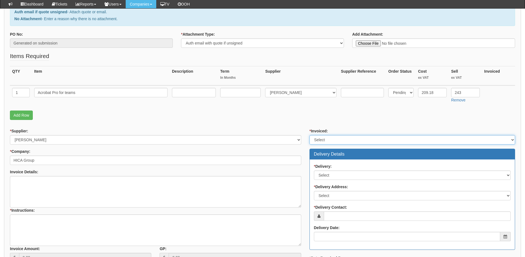
click at [333, 140] on select "Select Yes No N/A STB (part of order)" at bounding box center [413, 139] width 206 height 9
select select "2"
click at [310, 135] on select "Select Yes No N/A STB (part of order)" at bounding box center [413, 139] width 206 height 9
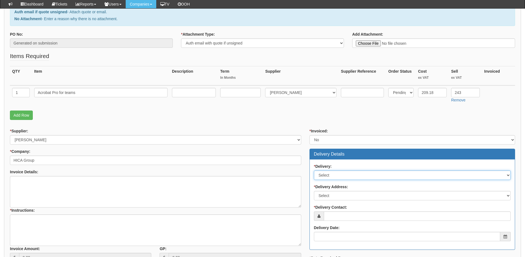
click at [334, 177] on select "Select No Not Applicable Yes" at bounding box center [412, 174] width 197 height 9
select select "3"
click at [314, 170] on select "Select No Not Applicable Yes" at bounding box center [412, 174] width 197 height 9
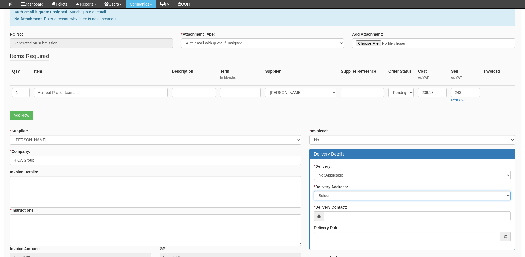
click at [334, 191] on select "Select Not Applicable Main Address - HU13 0LH Holderness Grange - HU128FJ Homec…" at bounding box center [412, 195] width 197 height 9
select select "N/A"
click at [314, 191] on select "Select Not Applicable Main Address - HU13 0LH Holderness Grange - HU128FJ Homec…" at bounding box center [412, 195] width 197 height 9
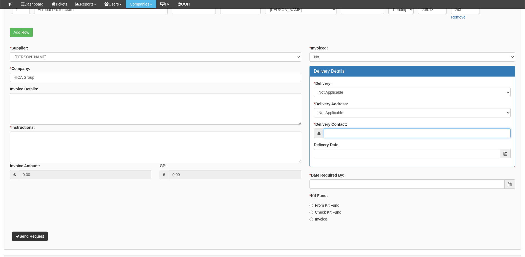
click at [340, 134] on input "* Delivery Contact:" at bounding box center [417, 132] width 187 height 9
type input "Paula Jory"
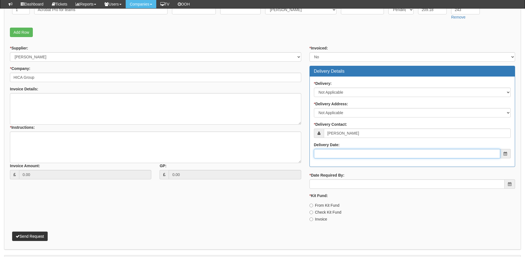
click at [341, 153] on input "Delivery Date:" at bounding box center [407, 153] width 186 height 9
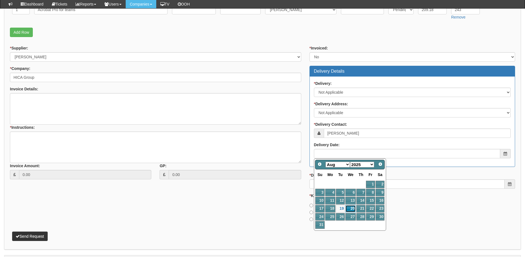
click at [352, 207] on link "20" at bounding box center [351, 208] width 10 height 7
type input "2025-08-20"
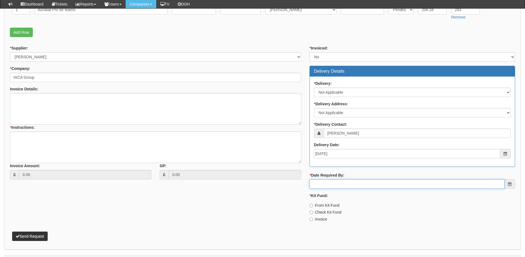
click at [347, 186] on input "* Date Required By:" at bounding box center [407, 183] width 195 height 9
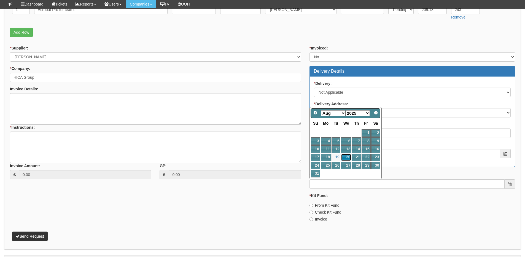
click at [348, 156] on link "20" at bounding box center [346, 156] width 10 height 7
type input "2025-08-20"
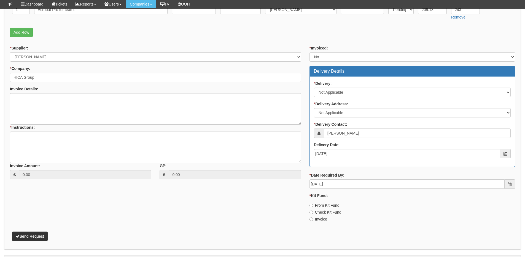
drag, startPoint x: 325, startPoint y: 221, endPoint x: 322, endPoint y: 218, distance: 4.5
click at [325, 221] on label "Invoice" at bounding box center [319, 219] width 18 height 6
click at [313, 207] on input "Invoice" at bounding box center [312, 205] width 4 height 4
radio input "true"
click at [82, 141] on textarea "* Instructions:" at bounding box center [156, 146] width 292 height 31
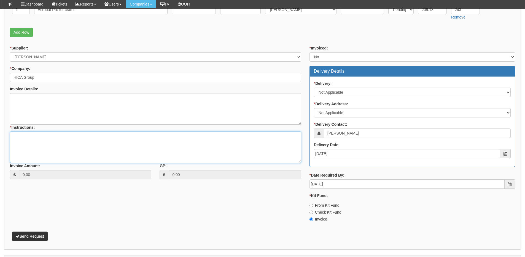
click at [95, 148] on textarea "* Instructions:" at bounding box center [156, 146] width 292 height 31
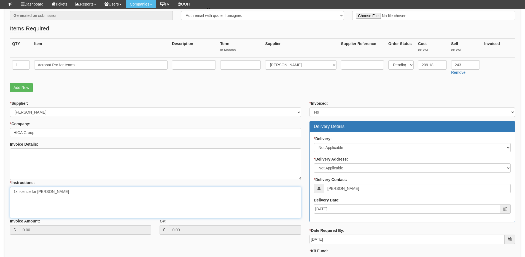
scroll to position [180, 0]
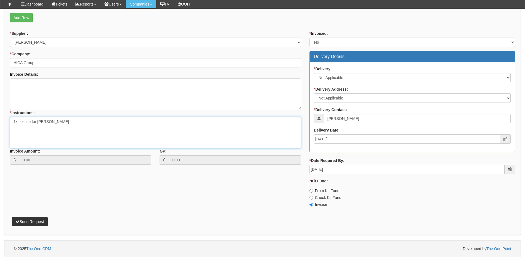
type textarea "1x licence for Paula"
click at [32, 223] on button "Send Request" at bounding box center [30, 221] width 36 height 9
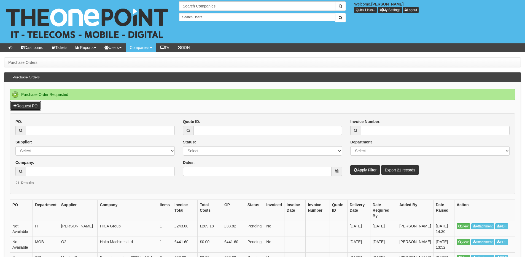
click at [34, 106] on link "Request PO" at bounding box center [25, 105] width 31 height 9
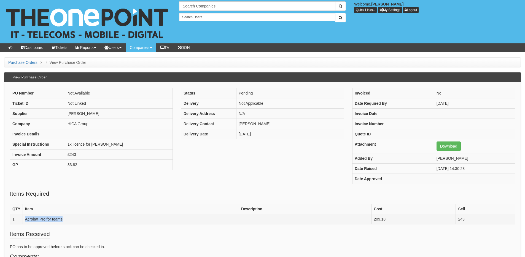
drag, startPoint x: 23, startPoint y: 219, endPoint x: 63, endPoint y: 219, distance: 39.7
click at [63, 219] on td "Acrobat Pro for teams" at bounding box center [131, 218] width 216 height 10
click at [55, 220] on td "Acrobat Pro for teams" at bounding box center [131, 218] width 216 height 10
drag, startPoint x: 40, startPoint y: 219, endPoint x: 68, endPoint y: 220, distance: 28.2
click at [68, 220] on td "Acrobat Pro for teams" at bounding box center [131, 218] width 216 height 10
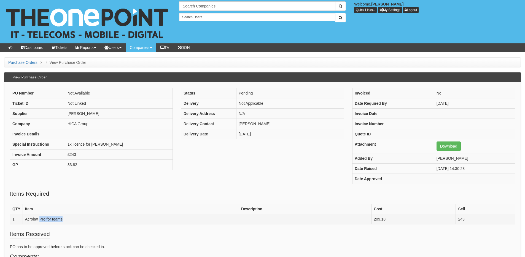
copy td "Pro for teams"
drag, startPoint x: 26, startPoint y: 219, endPoint x: 66, endPoint y: 220, distance: 39.4
click at [66, 220] on td "Acrobat Pro for teams" at bounding box center [131, 218] width 216 height 10
copy td "Acrobat Pro for teams"
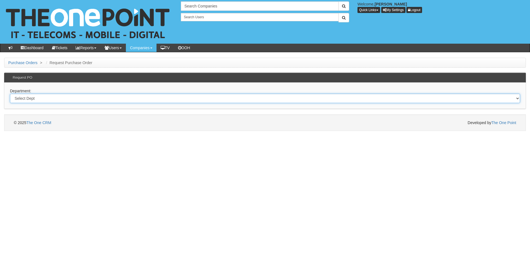
click at [67, 100] on select "Select Dept Digital Internal IT Mobiles Marketing Telecoms" at bounding box center [265, 97] width 510 height 9
select select "?pipeID=&dept=MOB"
click at [10, 93] on select "Select Dept Digital Internal IT Mobiles Marketing Telecoms" at bounding box center [265, 97] width 510 height 9
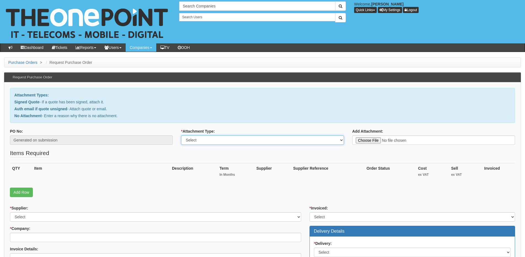
click at [195, 142] on select "Select Signed Quote Auth email with quote if unsigned No Attachment" at bounding box center [262, 139] width 163 height 9
select select "Signed Quote"
click at [181, 135] on select "Select Signed Quote Auth email with quote if unsigned No Attachment" at bounding box center [262, 139] width 163 height 9
type input "C:\fakepath\[PERSON_NAME] Interiors - Mobile (1).pdf"
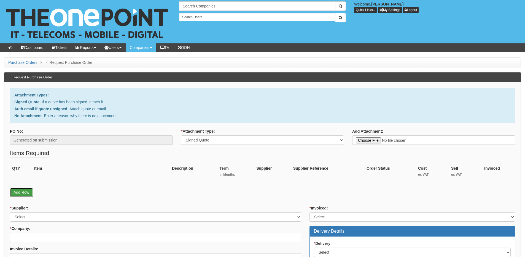
click at [22, 191] on link "Add Row" at bounding box center [21, 191] width 23 height 9
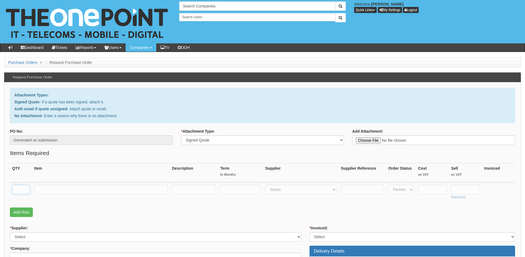
click at [21, 189] on input "text" at bounding box center [21, 189] width 18 height 9
type input "2"
click at [53, 187] on input "text" at bounding box center [100, 189] width 133 height 9
click at [58, 189] on input "text" at bounding box center [100, 189] width 133 height 9
type input "Simo 20GB"
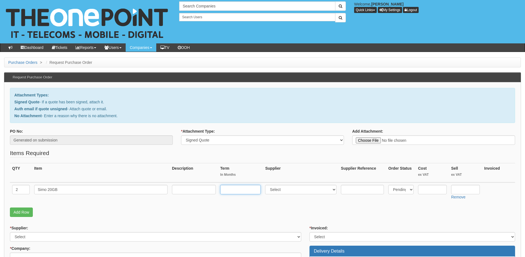
click at [233, 191] on input "text" at bounding box center [240, 189] width 41 height 9
type input "24"
click at [204, 188] on input "text" at bounding box center [194, 189] width 44 height 9
type input "£14 p/m"
click at [296, 189] on select "Select 123 REG.co.uk 1Password 3 4Gon AA Jones Electric Ltd Abzorb Access Group…" at bounding box center [300, 189] width 71 height 9
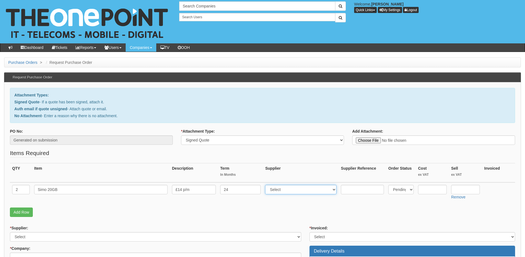
select select "54"
click at [267, 185] on select "Select 123 REG.co.uk 1Password 3 4Gon AA Jones Electric Ltd Abzorb Access Group…" at bounding box center [300, 189] width 71 height 9
click at [464, 192] on input "text" at bounding box center [466, 189] width 29 height 9
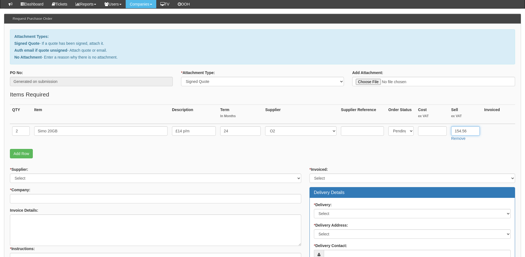
scroll to position [110, 0]
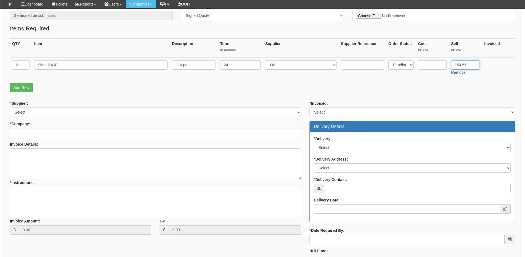
type input "154.56"
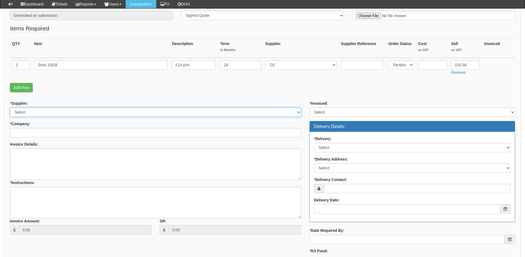
click at [86, 112] on select "Select 123 REG.co.uk 1Password 3 4Gon AA Jones Electric Ltd Abzorb Access Group…" at bounding box center [156, 111] width 292 height 9
select select "54"
click at [10, 107] on select "Select 123 REG.co.uk 1Password 3 4Gon AA Jones Electric Ltd Abzorb Access Group…" at bounding box center [156, 111] width 292 height 9
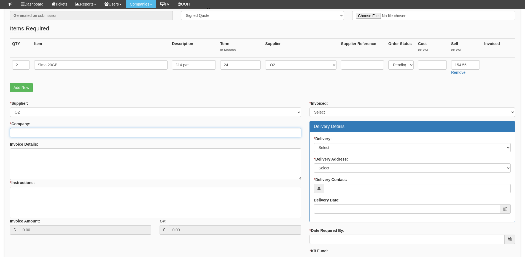
click at [56, 133] on input "* Company:" at bounding box center [156, 132] width 292 height 9
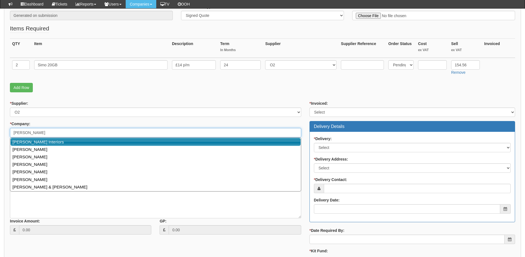
click at [54, 141] on link "[PERSON_NAME] Interiors" at bounding box center [155, 142] width 290 height 8
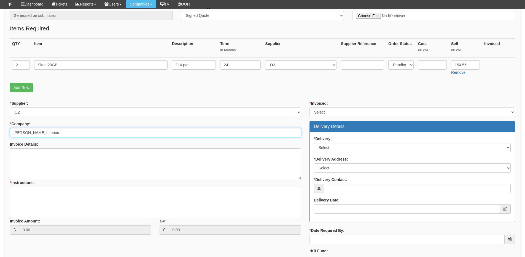
type input "[PERSON_NAME] Interiors"
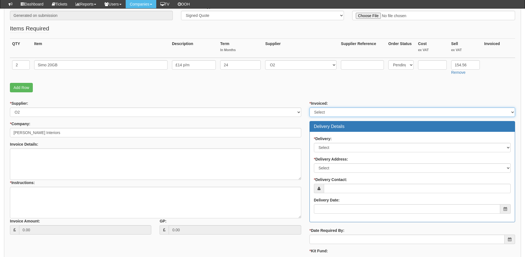
click at [329, 115] on select "Select Yes No N/A STB (part of order)" at bounding box center [413, 111] width 206 height 9
select select "2"
click at [310, 107] on select "Select Yes No N/A STB (part of order)" at bounding box center [413, 111] width 206 height 9
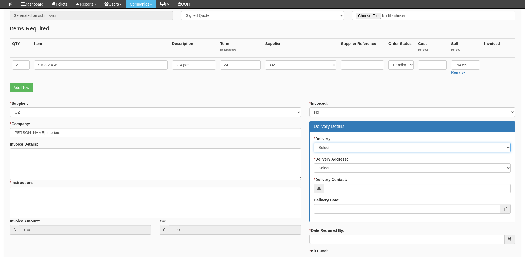
click at [327, 145] on select "Select No Not Applicable Yes" at bounding box center [412, 147] width 197 height 9
select select "3"
click at [314, 143] on select "Select No Not Applicable Yes" at bounding box center [412, 147] width 197 height 9
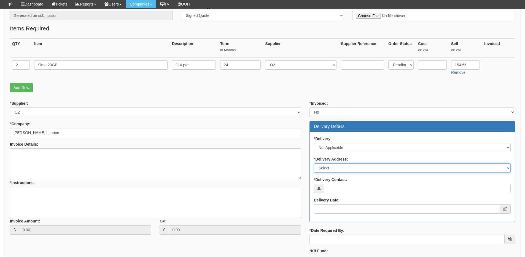
click at [326, 169] on select "Select Not Applicable Main Address - HG1 2RB Other" at bounding box center [412, 167] width 197 height 9
select select "N/A"
click at [314, 163] on select "Select Not Applicable Main Address - HG1 2RB Other" at bounding box center [412, 167] width 197 height 9
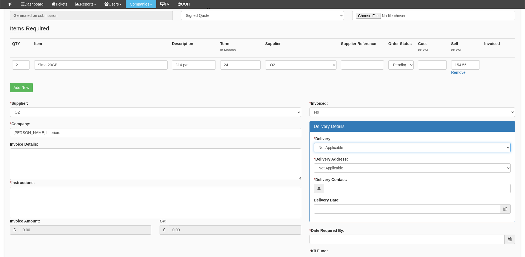
click at [347, 144] on select "Select No Not Applicable Yes" at bounding box center [412, 147] width 197 height 9
select select "1"
click at [314, 143] on select "Select No Not Applicable Yes" at bounding box center [412, 147] width 197 height 9
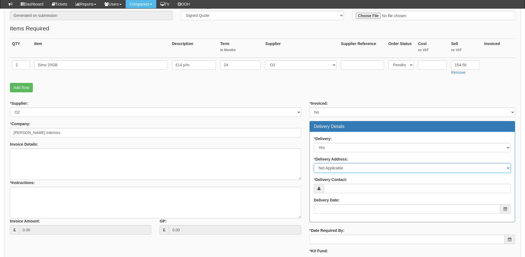
click at [341, 170] on select "Select Not Applicable Main Address - HG1 2RB Other" at bounding box center [412, 167] width 197 height 9
select select "company_main_address"
click at [314, 163] on select "Select Not Applicable Main Address - HG1 2RB Other" at bounding box center [412, 167] width 197 height 9
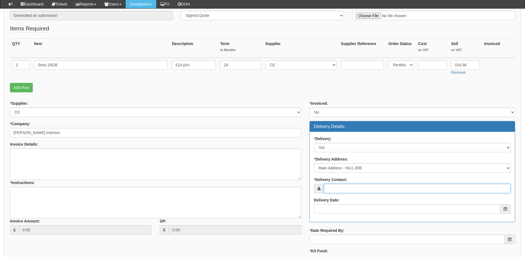
click at [340, 188] on input "* Delivery Contact:" at bounding box center [417, 187] width 187 height 9
click at [354, 186] on input "* Delivery Contact:" at bounding box center [417, 187] width 187 height 9
paste input "Charlotte Grafton"
type input "Charlotte Grafton"
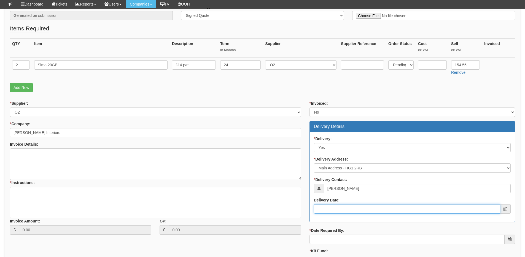
click at [341, 208] on input "Delivery Date:" at bounding box center [407, 208] width 186 height 9
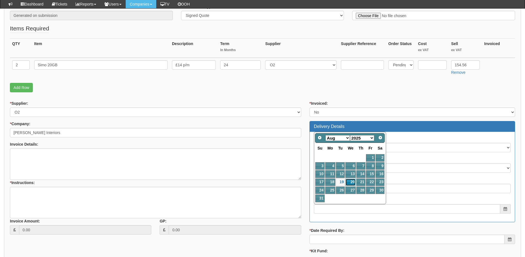
click at [353, 178] on link "20" at bounding box center [351, 181] width 10 height 7
type input "2025-08-20"
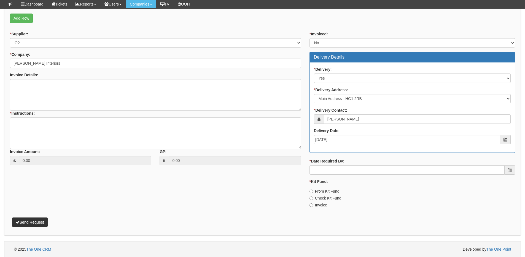
scroll to position [180, 0]
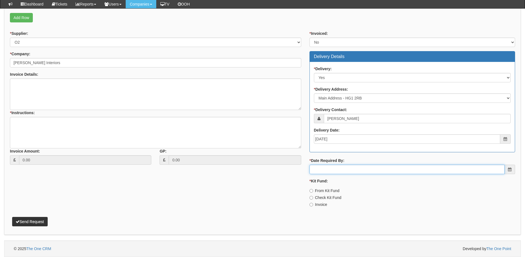
click at [346, 164] on input "* Date Required By:" at bounding box center [407, 168] width 195 height 9
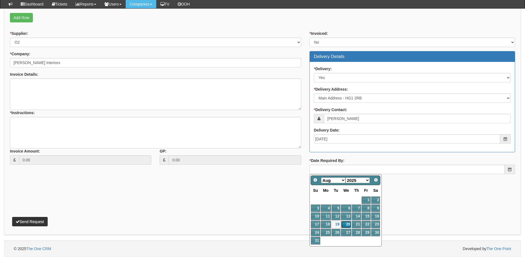
click at [348, 223] on link "20" at bounding box center [346, 223] width 10 height 7
type input "2025-08-20"
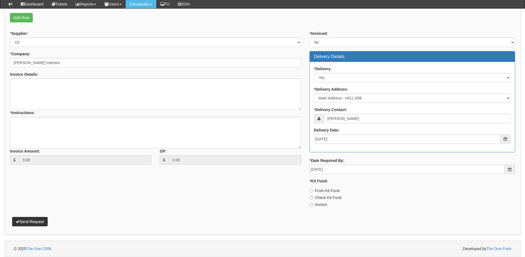
click at [323, 204] on label "Invoice" at bounding box center [319, 204] width 18 height 6
click at [313, 192] on input "Invoice" at bounding box center [312, 191] width 4 height 4
radio input "true"
click at [66, 121] on textarea "* Instructions:" at bounding box center [156, 132] width 292 height 31
type textarea "2x resigns"
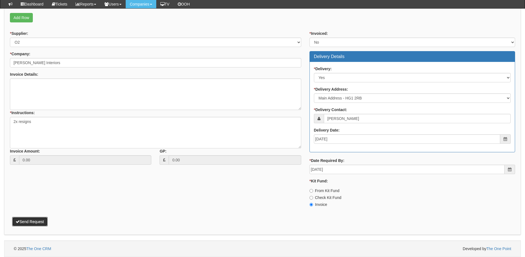
click at [37, 220] on button "Send Request" at bounding box center [30, 221] width 36 height 9
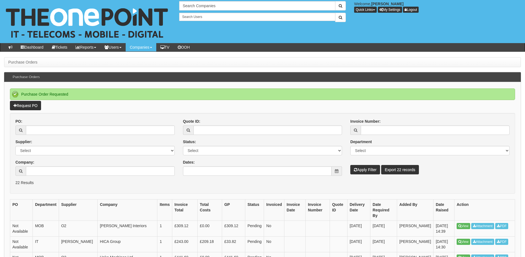
scroll to position [55, 0]
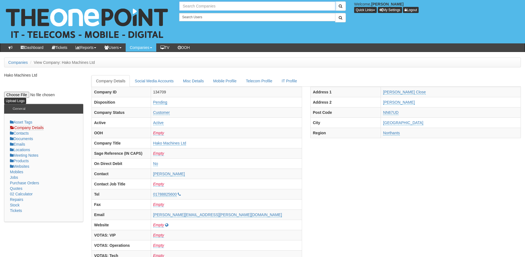
click at [195, 5] on input "text" at bounding box center [257, 5] width 156 height 9
click at [201, 15] on link "Oughtred & [PERSON_NAME] (Facilities)" at bounding box center [257, 15] width 155 height 8
type input "Oughtred & [PERSON_NAME] (Facilities)"
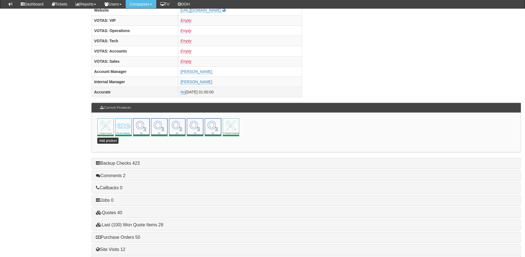
scroll to position [244, 0]
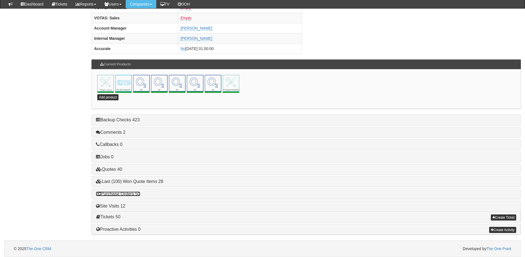
click at [129, 194] on link "Purchase Orders 50" at bounding box center [118, 193] width 44 height 5
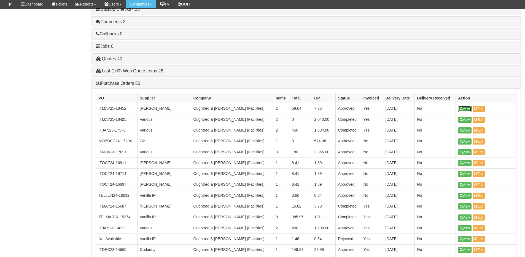
scroll to position [354, 0]
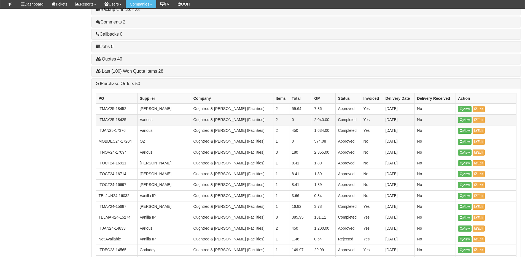
drag, startPoint x: 463, startPoint y: 116, endPoint x: 513, endPoint y: 121, distance: 50.2
click at [513, 121] on td "View Edit" at bounding box center [486, 119] width 61 height 11
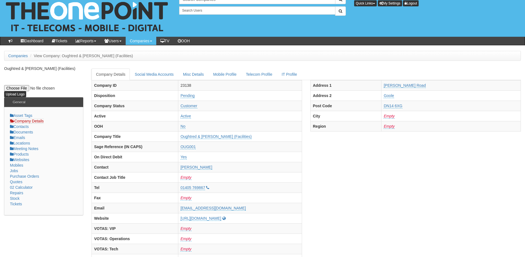
scroll to position [0, 0]
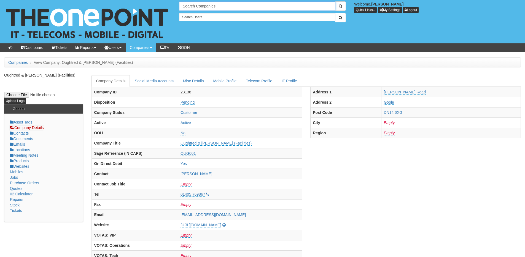
click at [193, 4] on input "Search Companies" at bounding box center [257, 5] width 156 height 9
click at [196, 13] on link "Property services 2000 Ltd T/A [PERSON_NAME] Estates" at bounding box center [257, 15] width 155 height 8
type input "Property services 2000 Ltd T/A [PERSON_NAME] Estates"
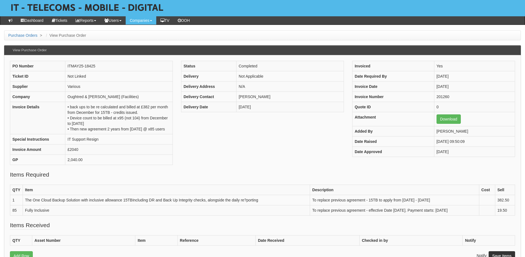
scroll to position [28, 0]
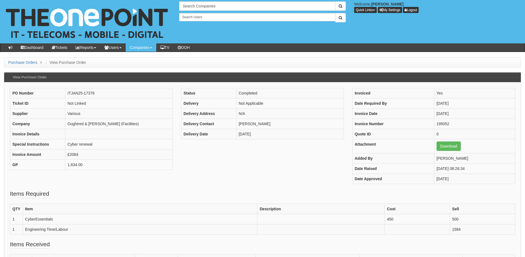
scroll to position [28, 0]
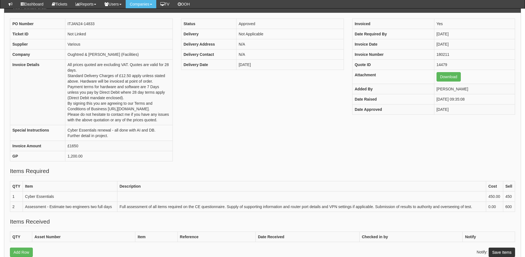
scroll to position [55, 0]
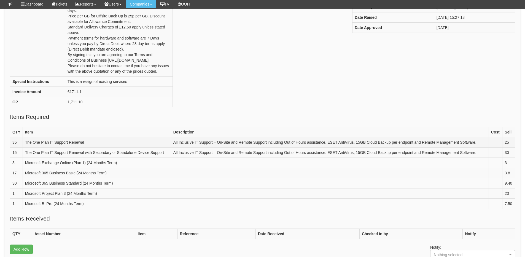
scroll to position [137, 0]
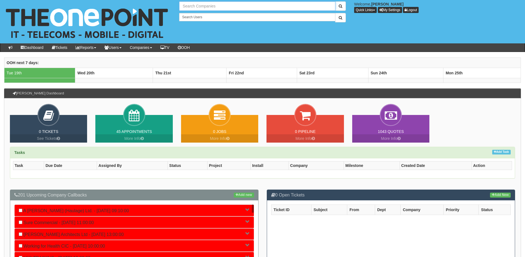
click at [197, 7] on input "text" at bounding box center [257, 5] width 156 height 9
drag, startPoint x: 214, startPoint y: 14, endPoint x: 217, endPoint y: 16, distance: 3.8
click at [214, 14] on link "Oughtred & [PERSON_NAME] (Facilities)" at bounding box center [257, 15] width 155 height 8
type input "Oughtred & [PERSON_NAME] (Facilities)"
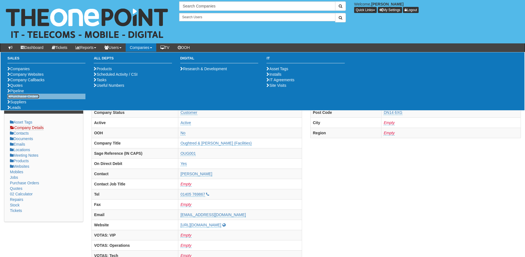
click at [26, 98] on link "Purchase Orders" at bounding box center [23, 96] width 32 height 4
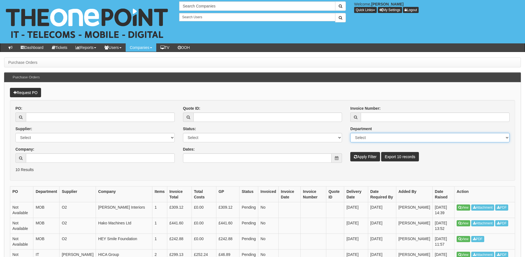
click at [361, 134] on select "Select Mobiles IT Telecoms Marketing Digital Internal" at bounding box center [430, 137] width 159 height 9
select select "IT"
click at [351, 133] on select "Select Mobiles IT Telecoms Marketing Digital Internal" at bounding box center [430, 137] width 159 height 9
click at [75, 156] on input "Company:" at bounding box center [100, 157] width 149 height 9
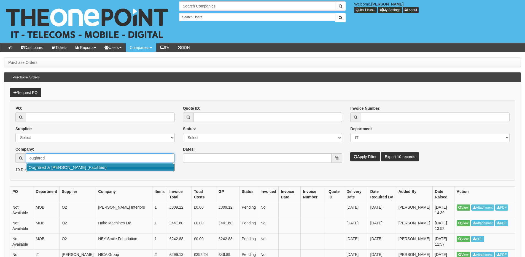
click at [56, 167] on link "Oughtred & [PERSON_NAME] (Facilities)" at bounding box center [100, 167] width 148 height 8
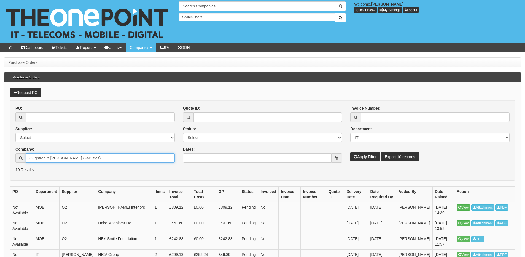
type input "Oughtred & [PERSON_NAME] (Facilities)"
click at [371, 156] on button "Apply Filter" at bounding box center [366, 156] width 30 height 9
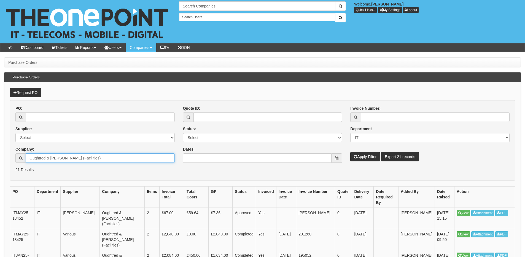
click at [85, 157] on input "Oughtred & [PERSON_NAME] (Facilities)" at bounding box center [100, 157] width 149 height 9
type input "Oughtred & [PERSON_NAME] (Facilities"
drag, startPoint x: 85, startPoint y: 157, endPoint x: 17, endPoint y: 163, distance: 68.1
click at [17, 163] on div "PO: Supplier: Select 123 [DOMAIN_NAME] 1Password 3 4Gon [PERSON_NAME] Electric …" at bounding box center [95, 135] width 168 height 61
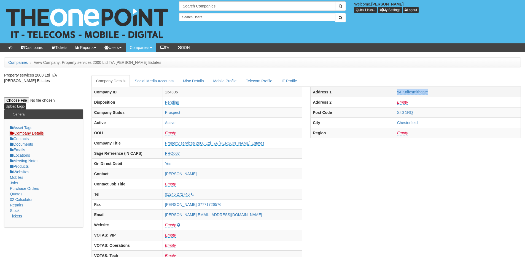
drag, startPoint x: 385, startPoint y: 93, endPoint x: 444, endPoint y: 91, distance: 59.3
click at [444, 91] on tr "Address 1 54 Knifesmithgate" at bounding box center [416, 92] width 210 height 10
copy tr "54 Knifesmithgate"
drag, startPoint x: 166, startPoint y: 145, endPoint x: 250, endPoint y: 146, distance: 84.1
click at [247, 146] on tr "Company Title Property services 2000 Ltd T/A [PERSON_NAME] Estates" at bounding box center [197, 143] width 210 height 10
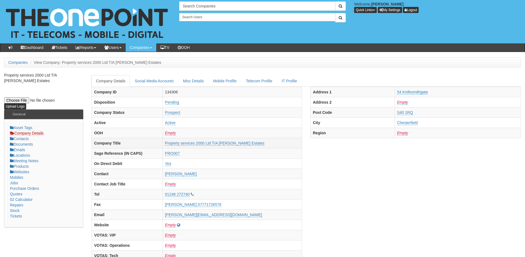
click at [265, 144] on td "Property services 2000 Ltd T/A [PERSON_NAME] Estates" at bounding box center [233, 143] width 140 height 10
drag, startPoint x: 265, startPoint y: 144, endPoint x: 226, endPoint y: 143, distance: 38.6
click at [226, 143] on td "Property services 2000 Ltd T/A [PERSON_NAME] Estates" at bounding box center [233, 143] width 140 height 10
copy link "[PERSON_NAME] Estates"
drag, startPoint x: 388, startPoint y: 92, endPoint x: 464, endPoint y: 92, distance: 76.4
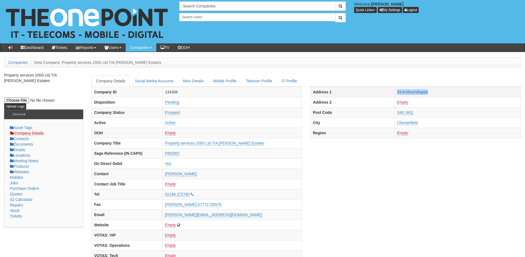
click at [464, 92] on tr "Address 1 54 Knifesmithgate" at bounding box center [416, 92] width 210 height 10
copy tr "54 Knifesmithgate"
drag, startPoint x: 383, startPoint y: 92, endPoint x: 402, endPoint y: 92, distance: 19.0
click at [383, 92] on th "Address 1" at bounding box center [353, 92] width 84 height 10
drag, startPoint x: 395, startPoint y: 93, endPoint x: 434, endPoint y: 95, distance: 39.2
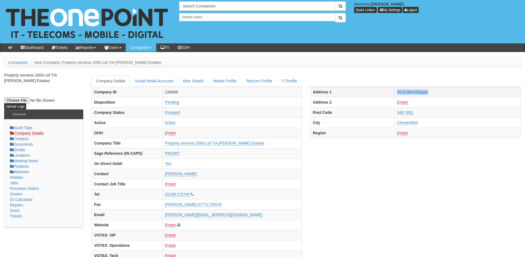
click at [434, 95] on td "54 Knifesmithgate" at bounding box center [458, 92] width 126 height 10
copy link "54 Knifesmithgate"
drag, startPoint x: 396, startPoint y: 120, endPoint x: 420, endPoint y: 122, distance: 24.1
click at [420, 122] on tr "City Chesterfield" at bounding box center [416, 122] width 210 height 10
copy tr "Chesterfield"
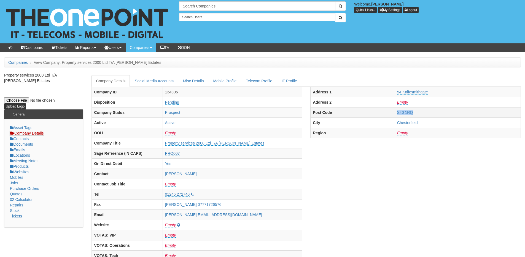
drag, startPoint x: 383, startPoint y: 112, endPoint x: 424, endPoint y: 111, distance: 41.4
click at [424, 111] on tr "Post Code S40 1RQ" at bounding box center [416, 112] width 210 height 10
copy tr "S40 1RQ"
